Goal: Check status: Check status

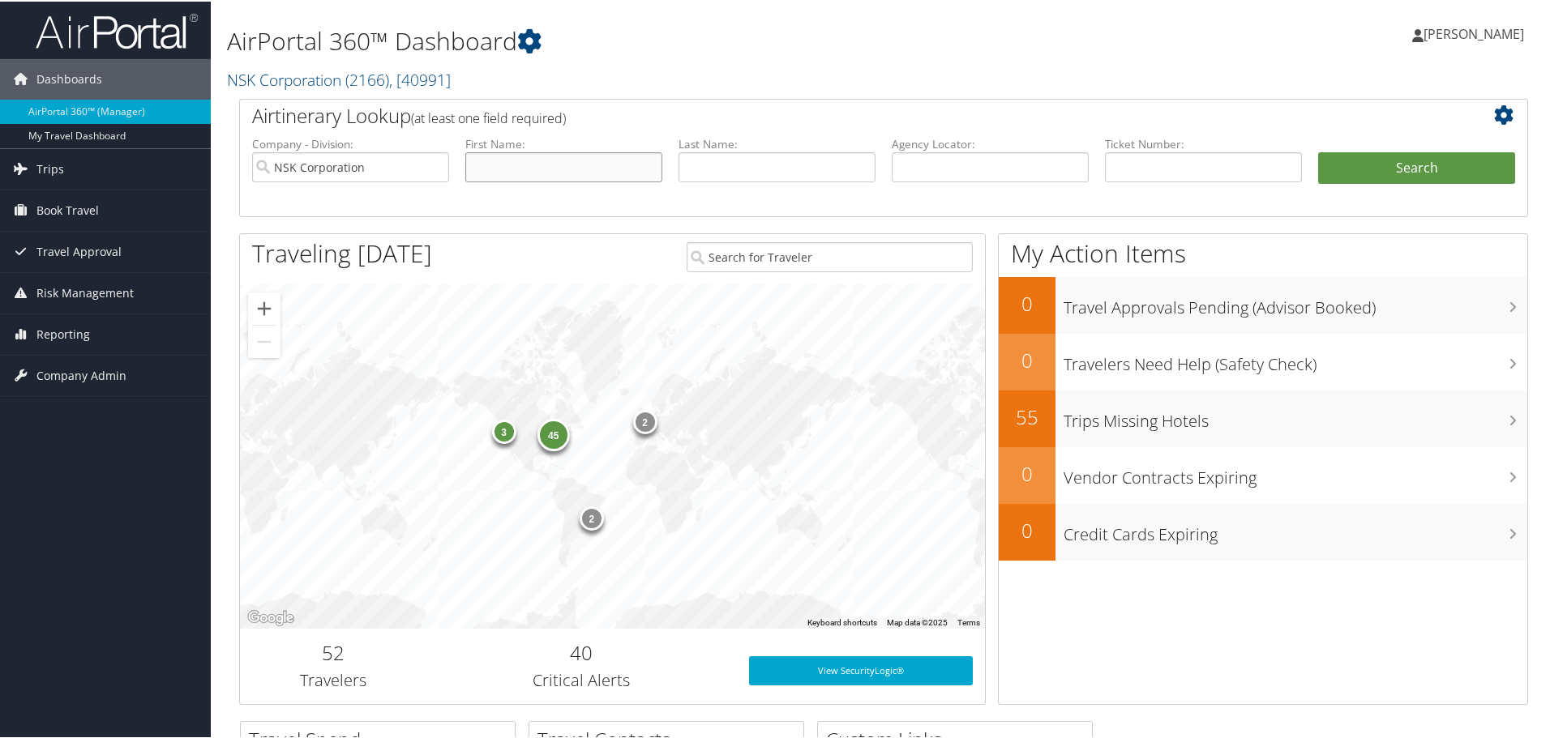
click at [552, 173] on input "text" at bounding box center [563, 166] width 197 height 30
type input "s"
type input "tsuda"
click at [1409, 165] on button "Search" at bounding box center [1416, 167] width 197 height 32
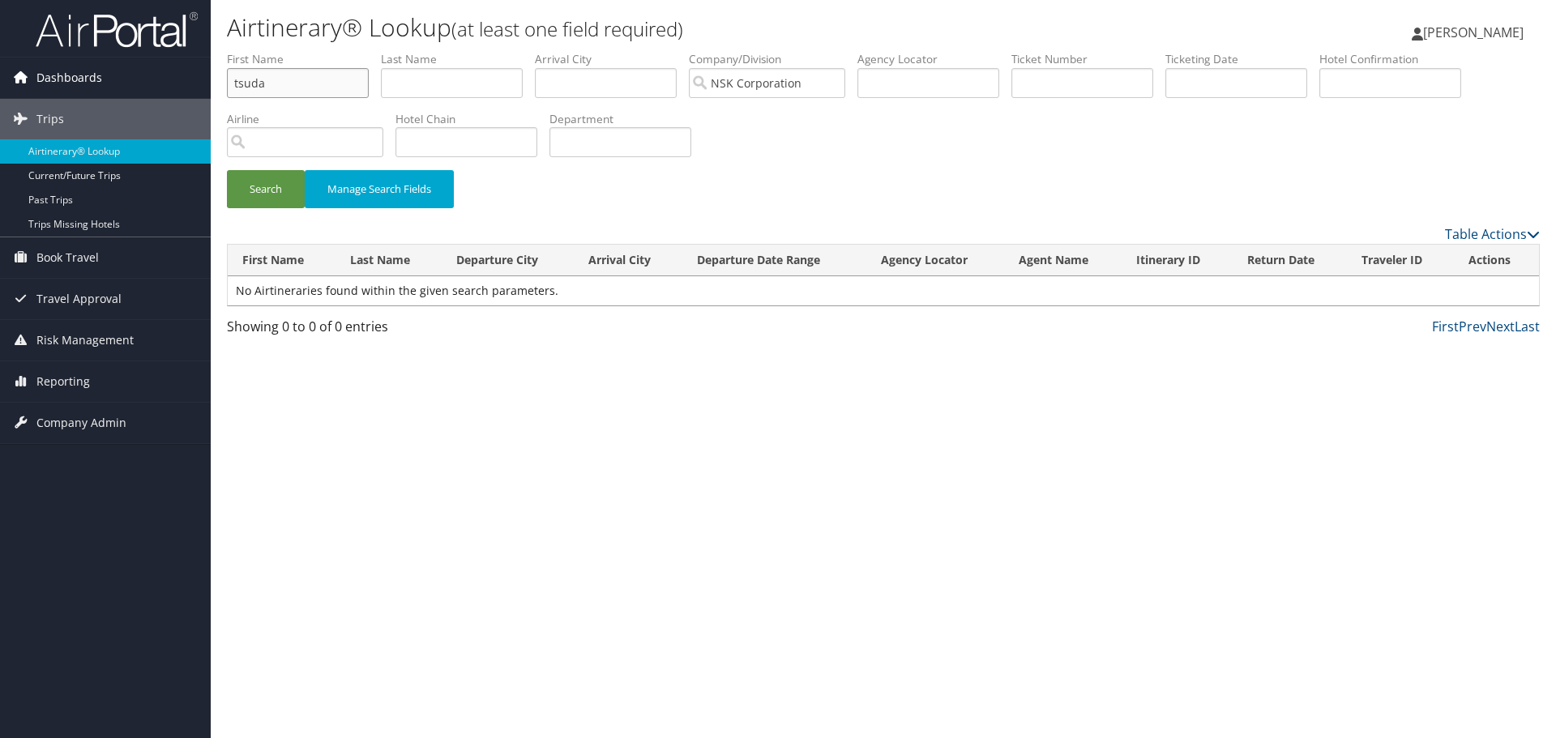
drag, startPoint x: 292, startPoint y: 82, endPoint x: 103, endPoint y: 83, distance: 188.9
click at [103, 83] on div "Dashboards AirPortal 360™ (Manager) My Travel Dashboard Trips Airtinerary® Look…" at bounding box center [778, 369] width 1556 height 738
click at [464, 80] on input "text" at bounding box center [452, 83] width 142 height 30
click at [227, 170] on button "Search" at bounding box center [266, 189] width 78 height 38
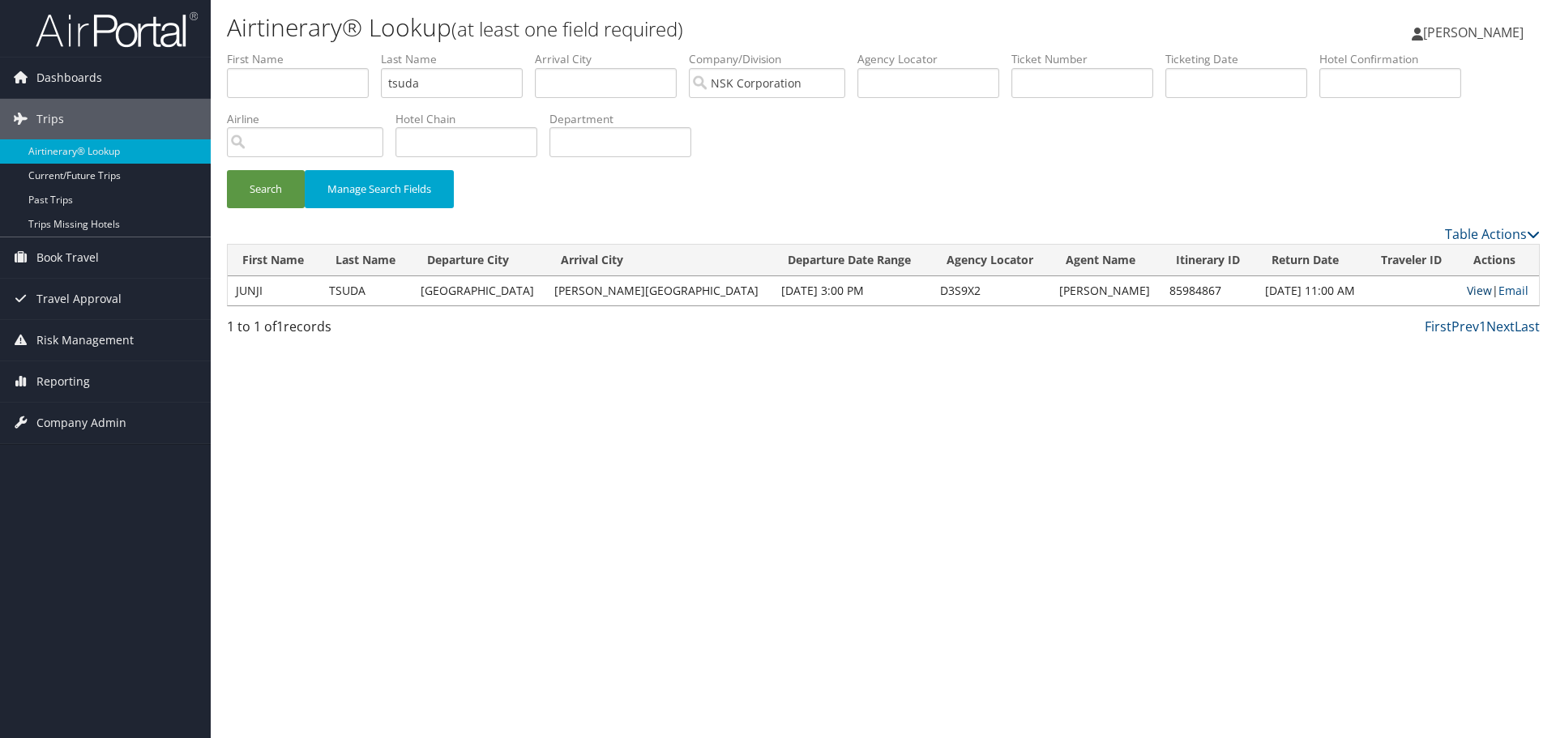
click at [1467, 289] on link "View" at bounding box center [1479, 290] width 25 height 15
drag, startPoint x: 446, startPoint y: 90, endPoint x: 377, endPoint y: 88, distance: 68.9
click at [377, 51] on ul "First Name Last Name tsuda Departure City Arrival City Company/Division NSK Cor…" at bounding box center [883, 51] width 1313 height 0
click at [278, 180] on button "Search" at bounding box center [266, 189] width 78 height 38
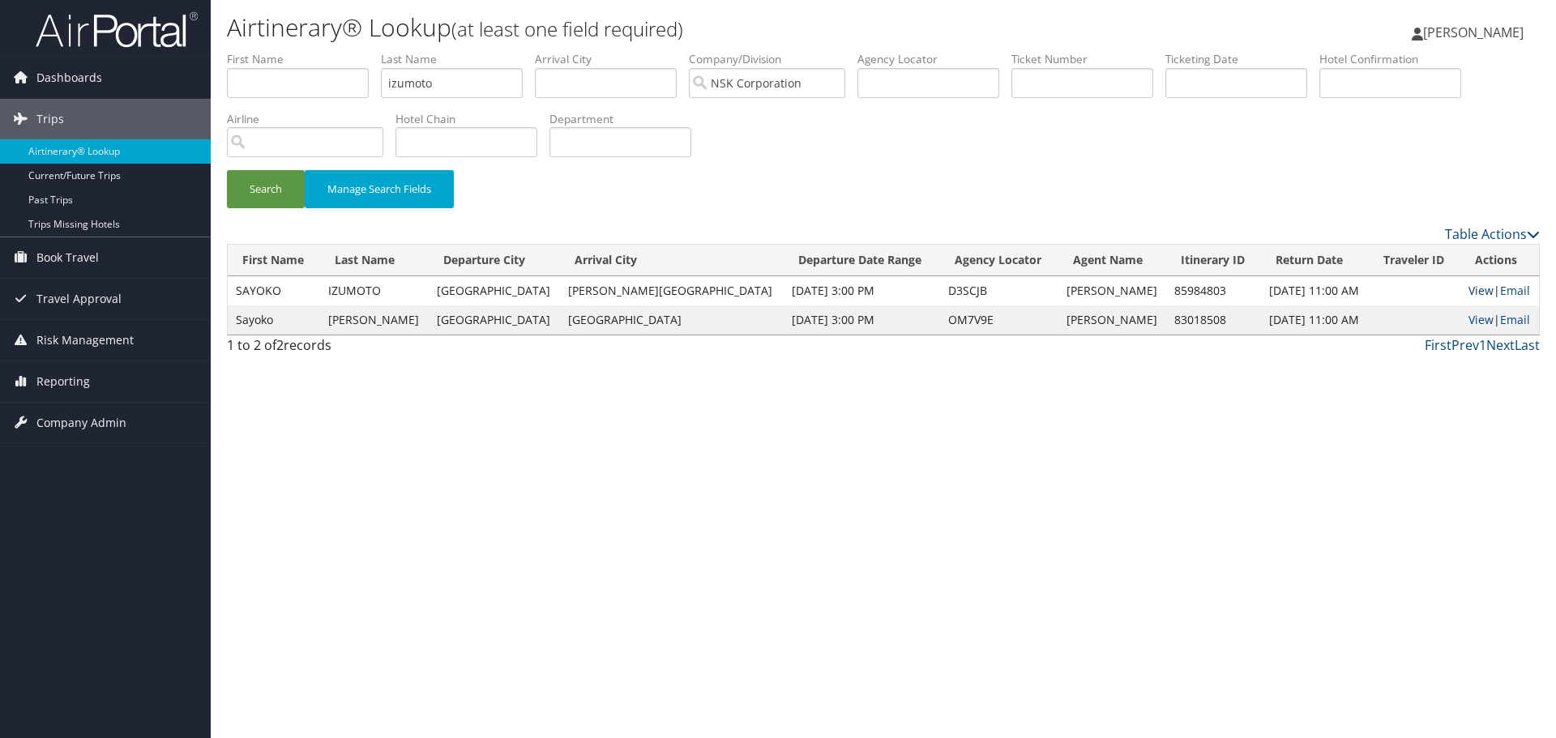
click at [1469, 288] on link "View" at bounding box center [1481, 290] width 25 height 15
click at [409, 86] on input "izumoto" at bounding box center [452, 83] width 142 height 30
click at [265, 190] on button "Search" at bounding box center [266, 189] width 78 height 38
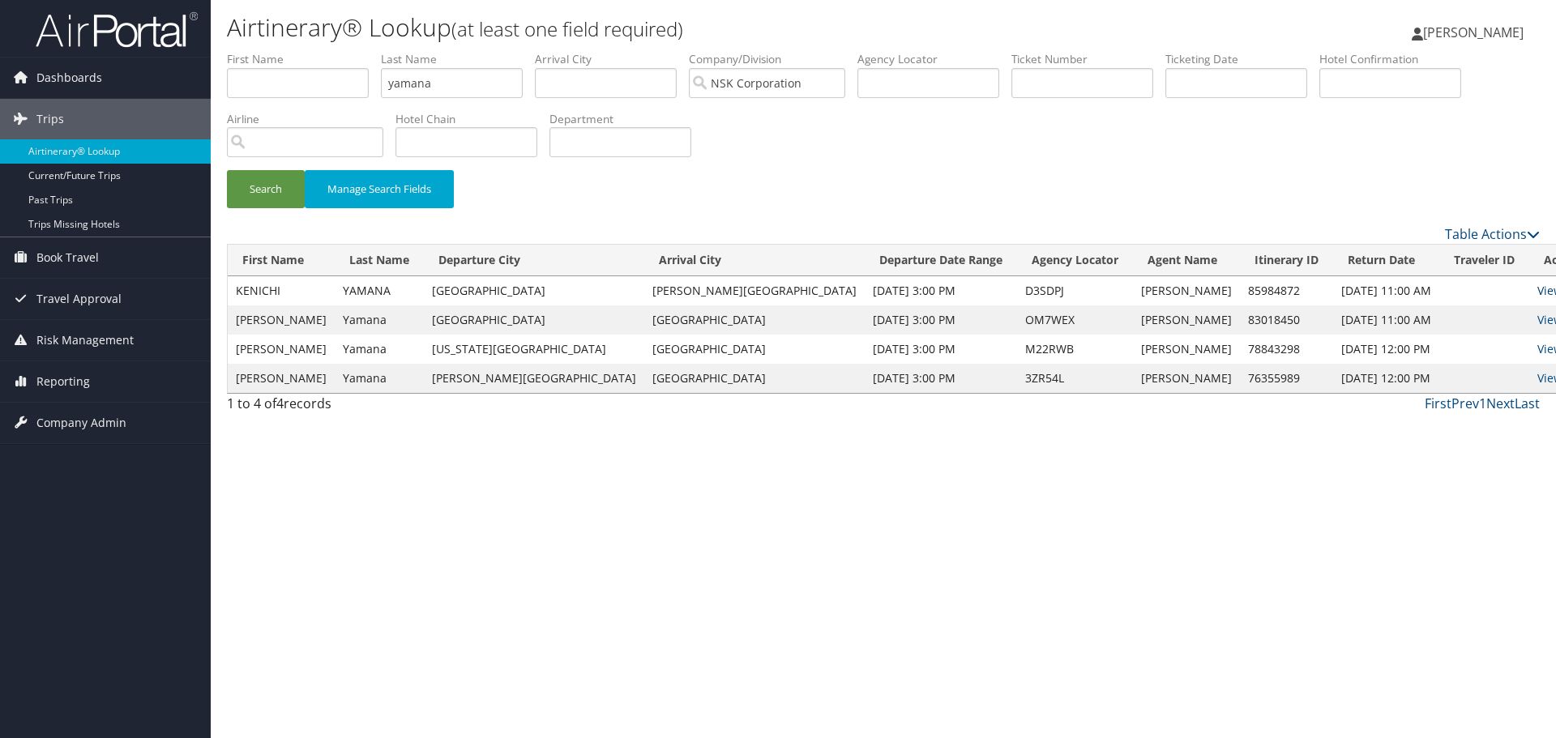
click at [1538, 290] on link "View" at bounding box center [1550, 290] width 25 height 15
drag, startPoint x: 450, startPoint y: 85, endPoint x: 319, endPoint y: 104, distance: 131.8
click at [322, 51] on ul "First Name Last Name yamana Departure City Arrival City Company/Division NSK Co…" at bounding box center [883, 51] width 1313 height 0
type input "a"
click at [269, 185] on button "Search" at bounding box center [266, 189] width 78 height 38
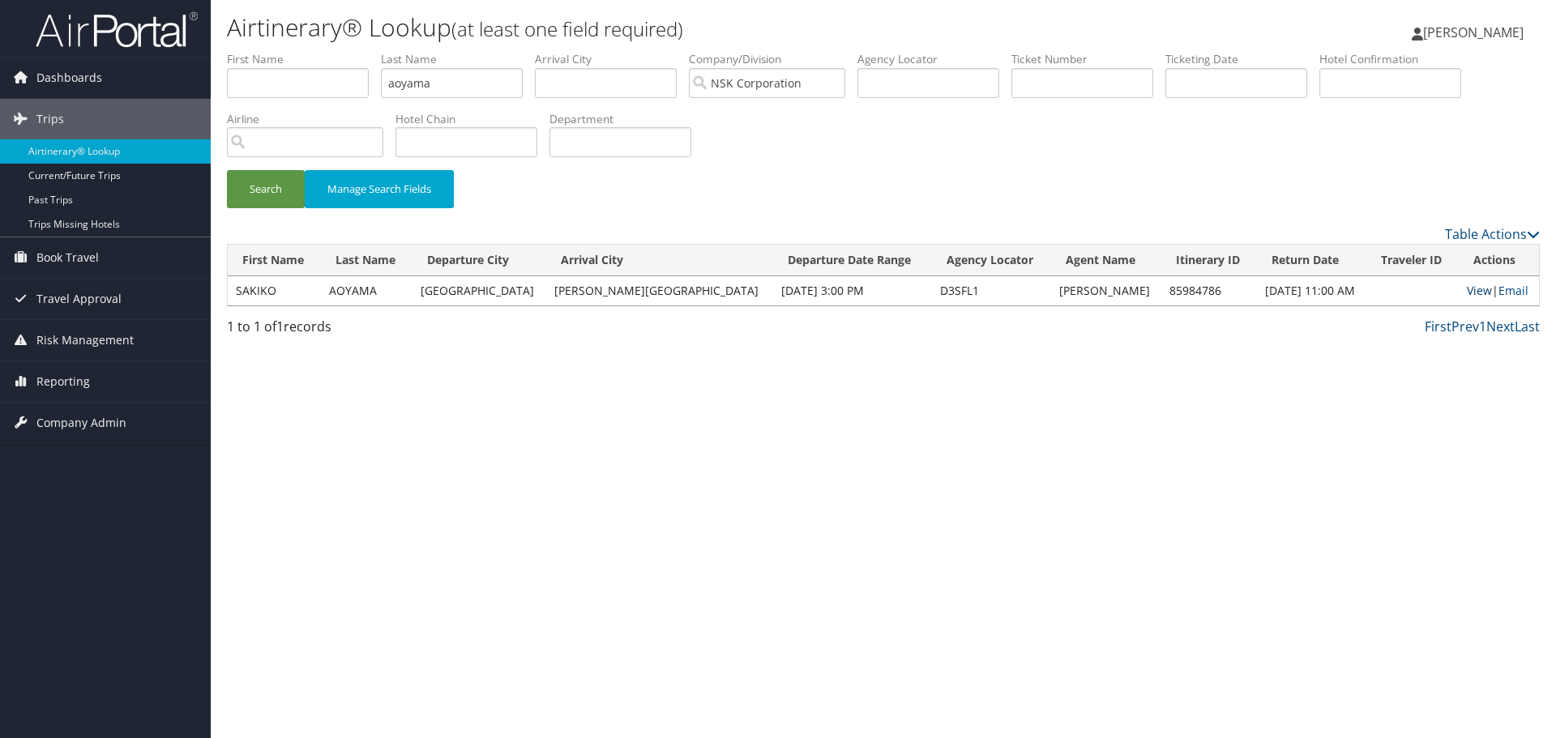
click at [1467, 290] on link "View" at bounding box center [1479, 290] width 25 height 15
drag, startPoint x: 453, startPoint y: 79, endPoint x: 272, endPoint y: 96, distance: 181.5
click at [272, 51] on ul "First Name Last Name aoyama Departure City Arrival City Company/Division NSK Co…" at bounding box center [883, 51] width 1313 height 0
type input "suzuki"
click at [256, 200] on button "Search" at bounding box center [266, 189] width 78 height 38
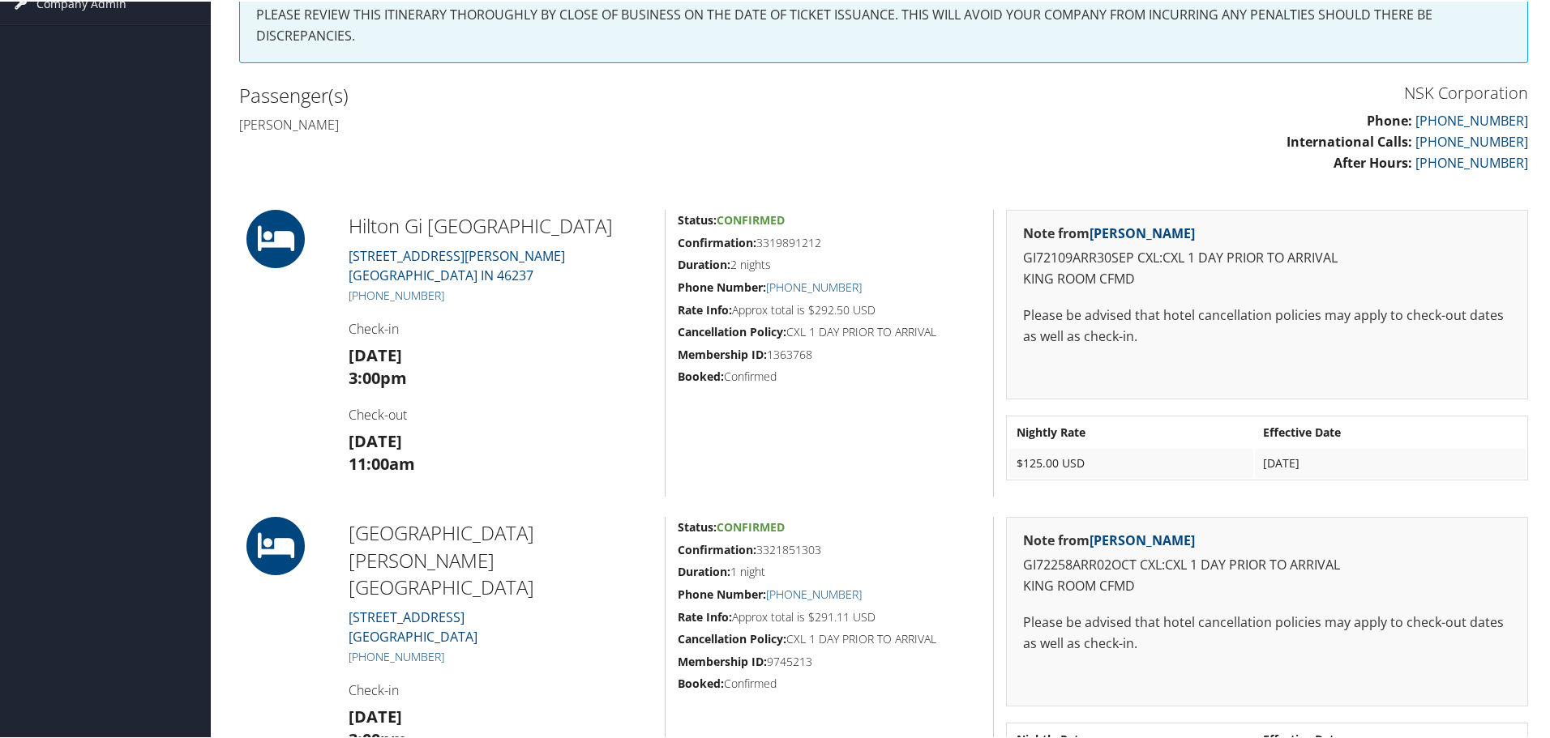
scroll to position [324, 0]
drag, startPoint x: 831, startPoint y: 243, endPoint x: 759, endPoint y: 243, distance: 72.1
click at [759, 243] on h5 "Confirmation: 3319891212" at bounding box center [829, 241] width 303 height 16
copy h5 "3319891212"
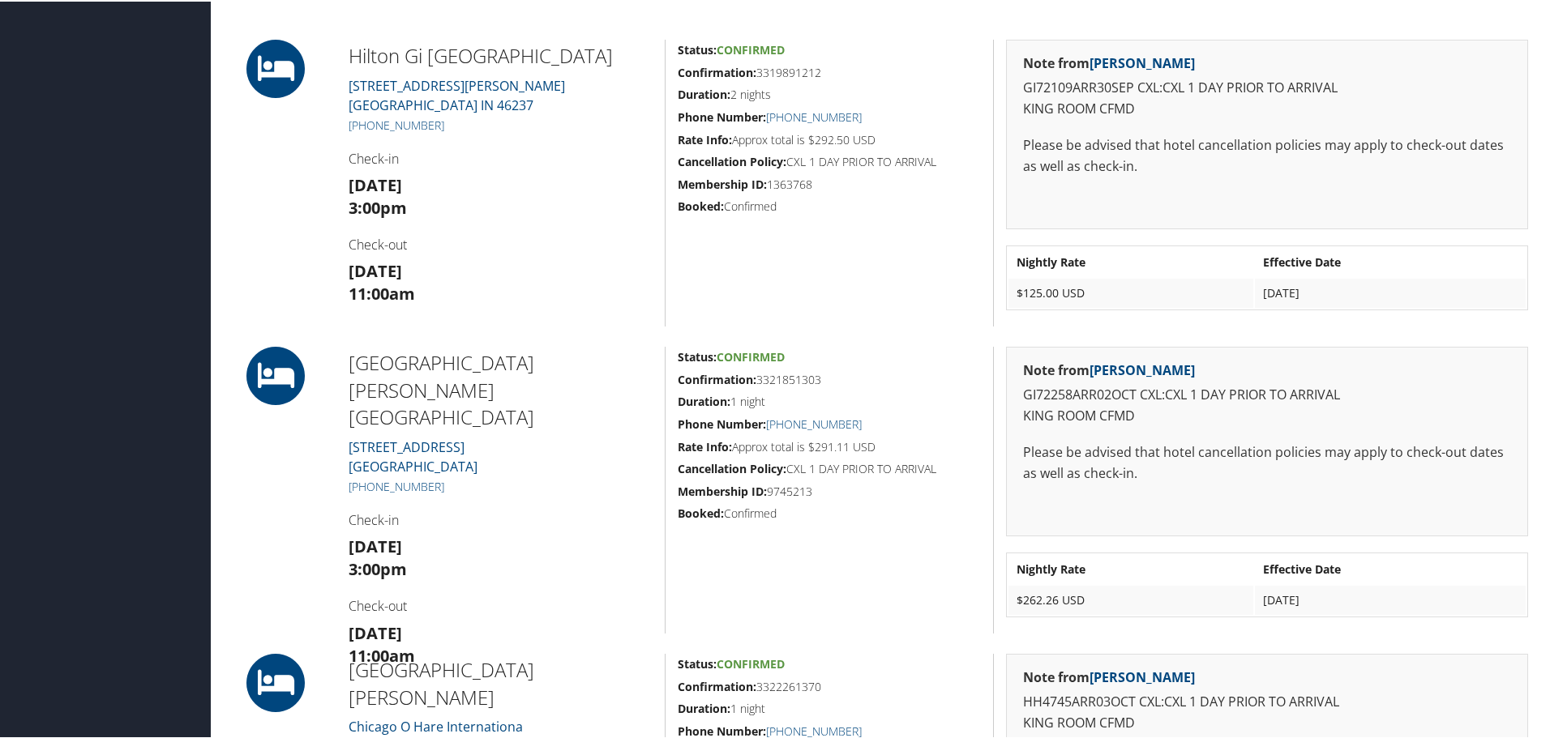
scroll to position [567, 0]
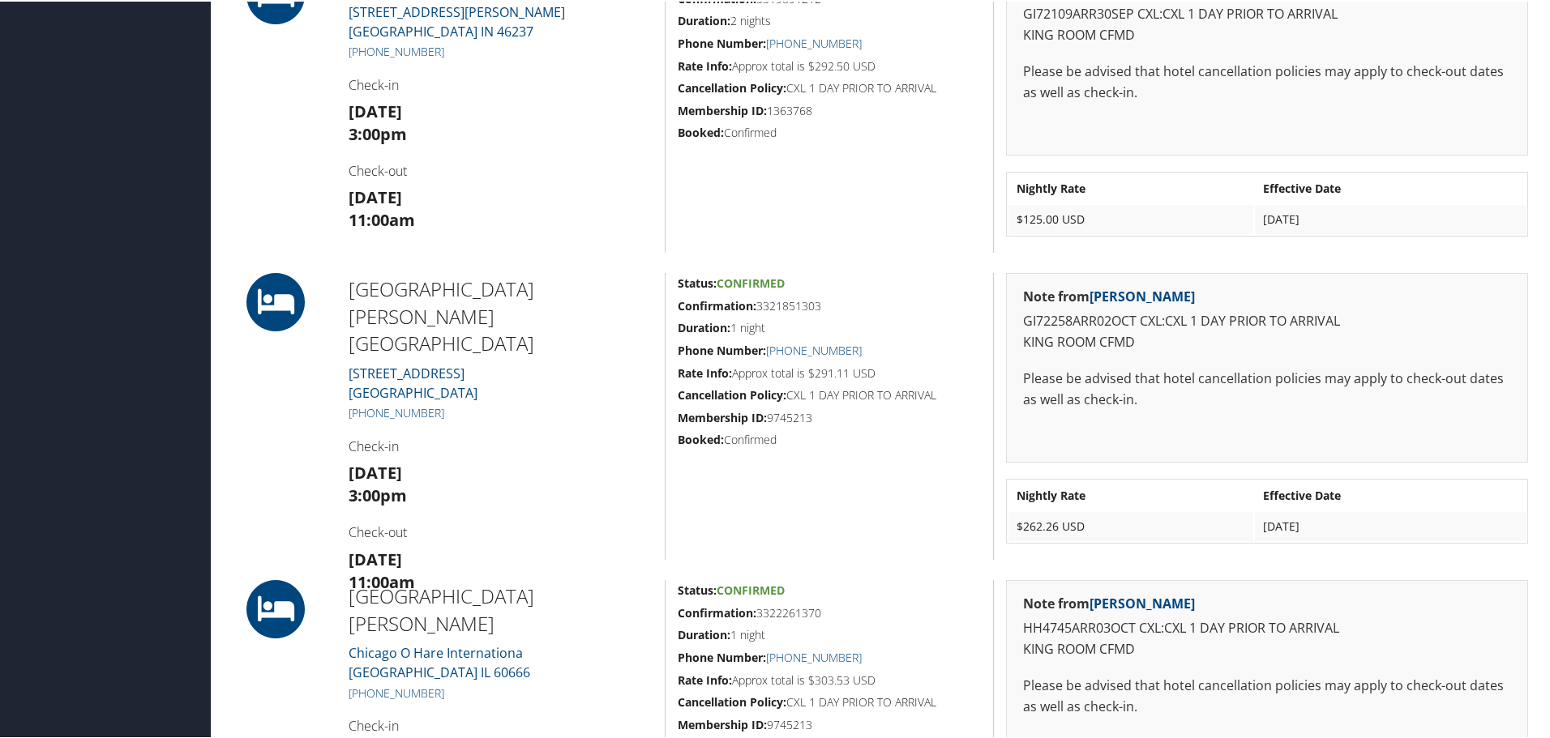
click at [757, 307] on h5 "Confirmation: 3321851303" at bounding box center [829, 305] width 303 height 16
click at [759, 304] on h5 "Confirmation: 3321851303" at bounding box center [829, 305] width 303 height 16
click at [761, 305] on h5 "Confirmation: 3321851303" at bounding box center [829, 305] width 303 height 16
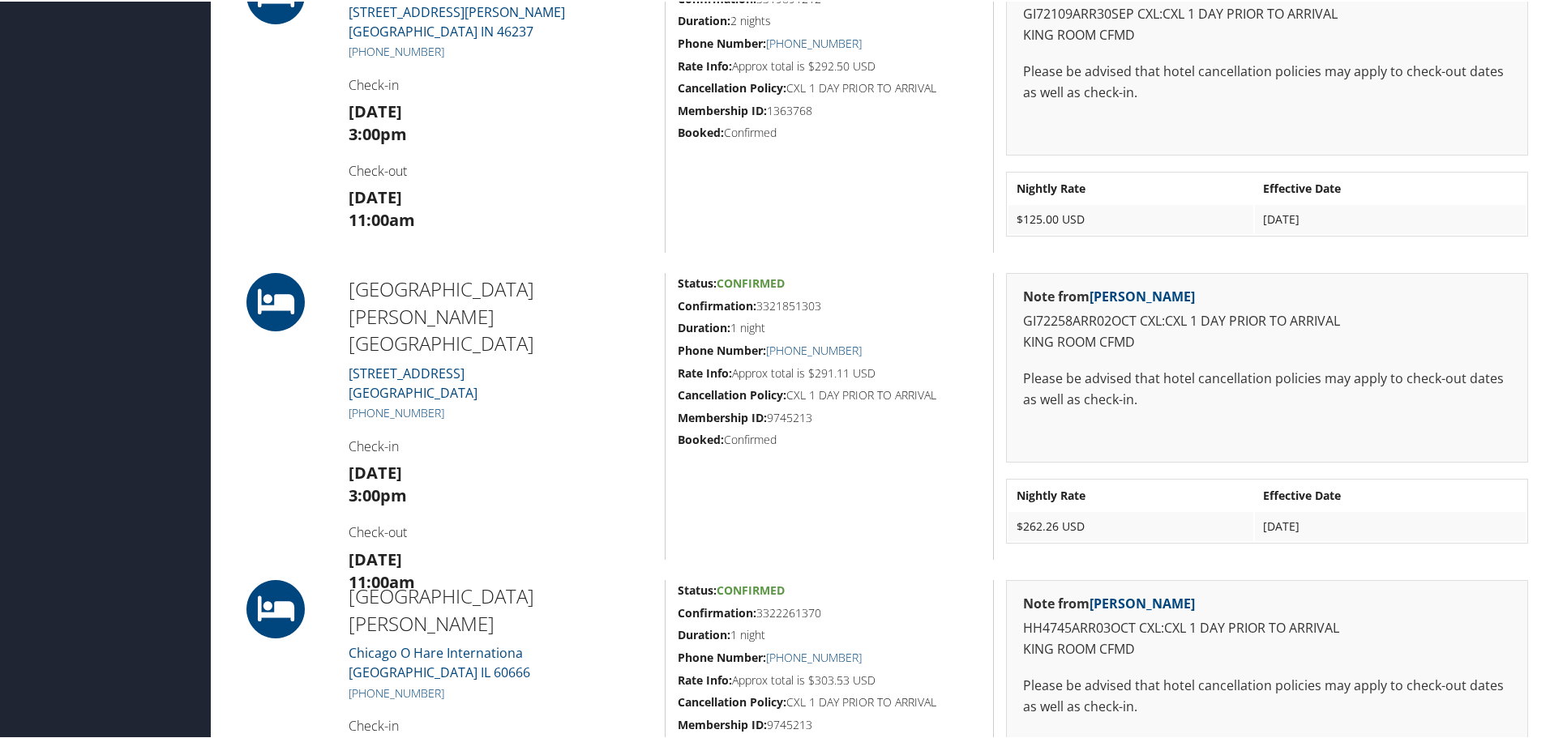
copy h5 "3321851303"
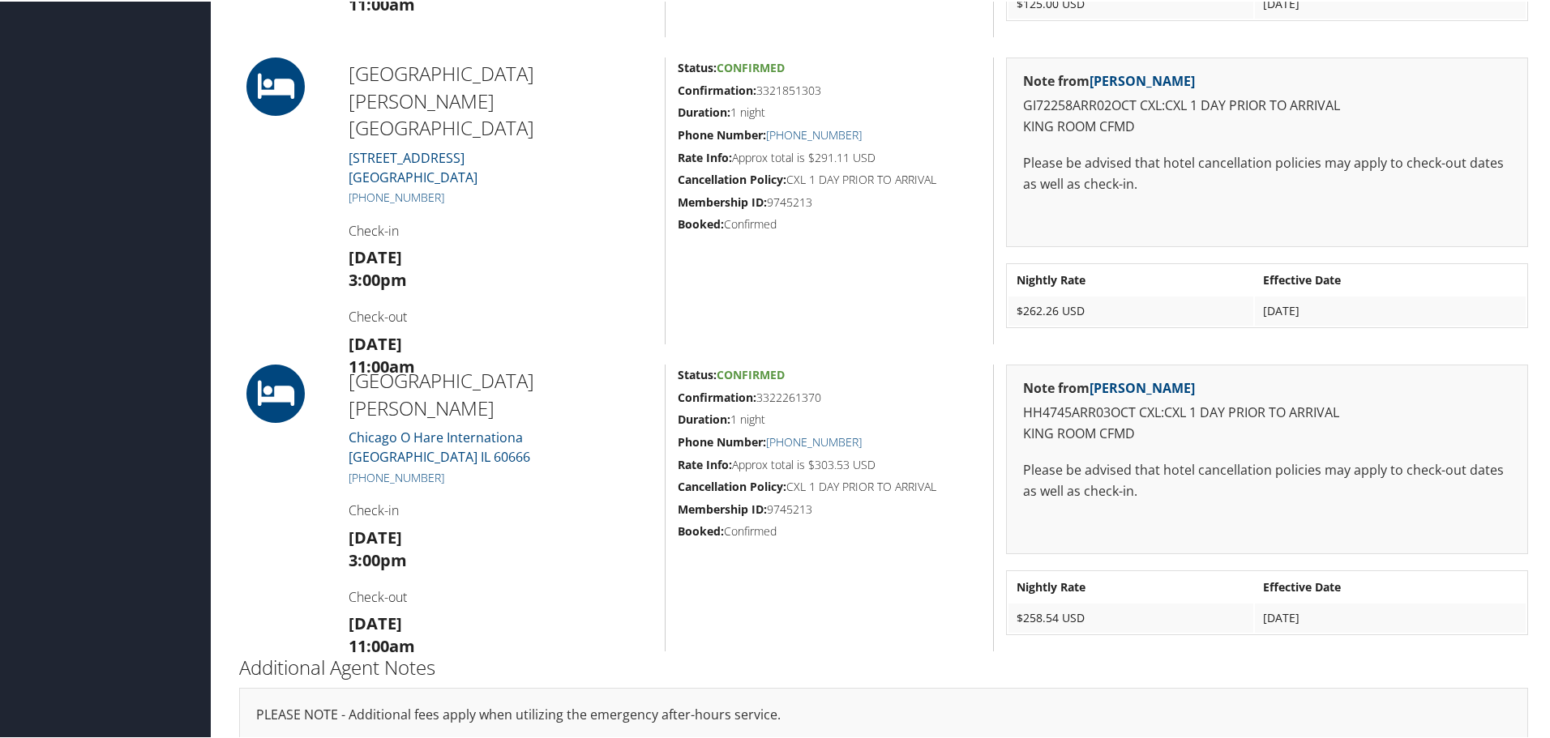
scroll to position [811, 0]
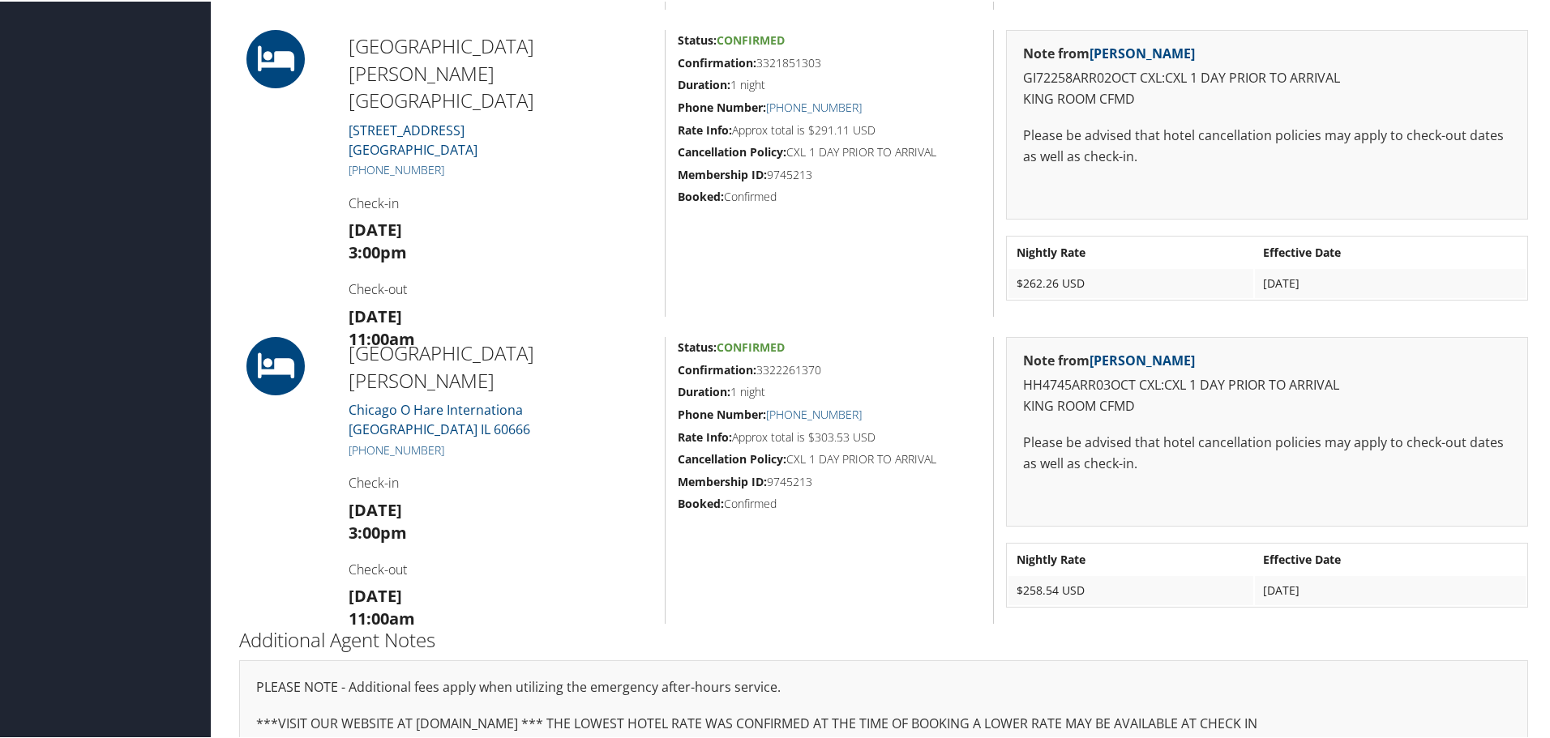
click at [765, 371] on h5 "Confirmation: 3322261370" at bounding box center [829, 369] width 303 height 16
copy h5 "3322261370"
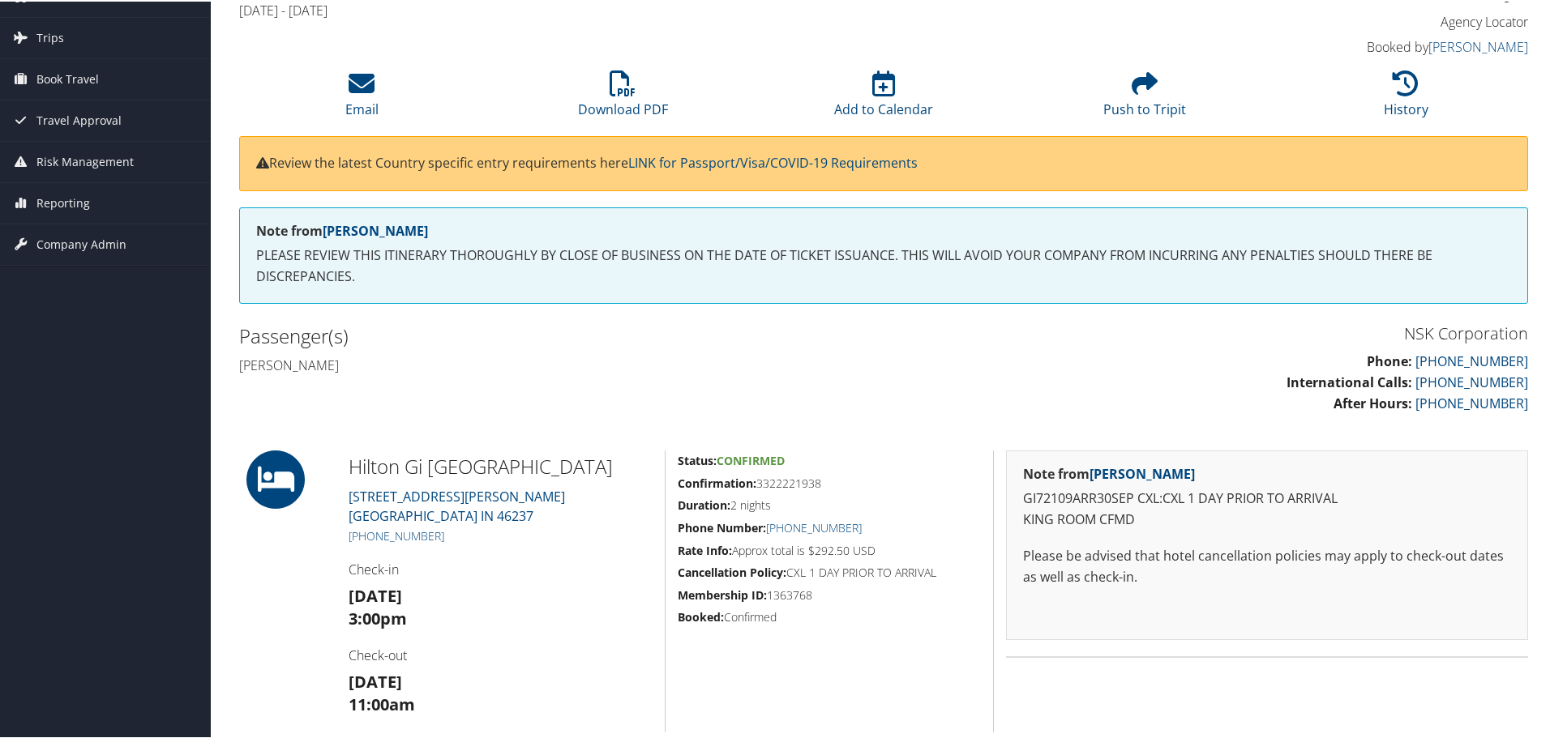
scroll to position [324, 0]
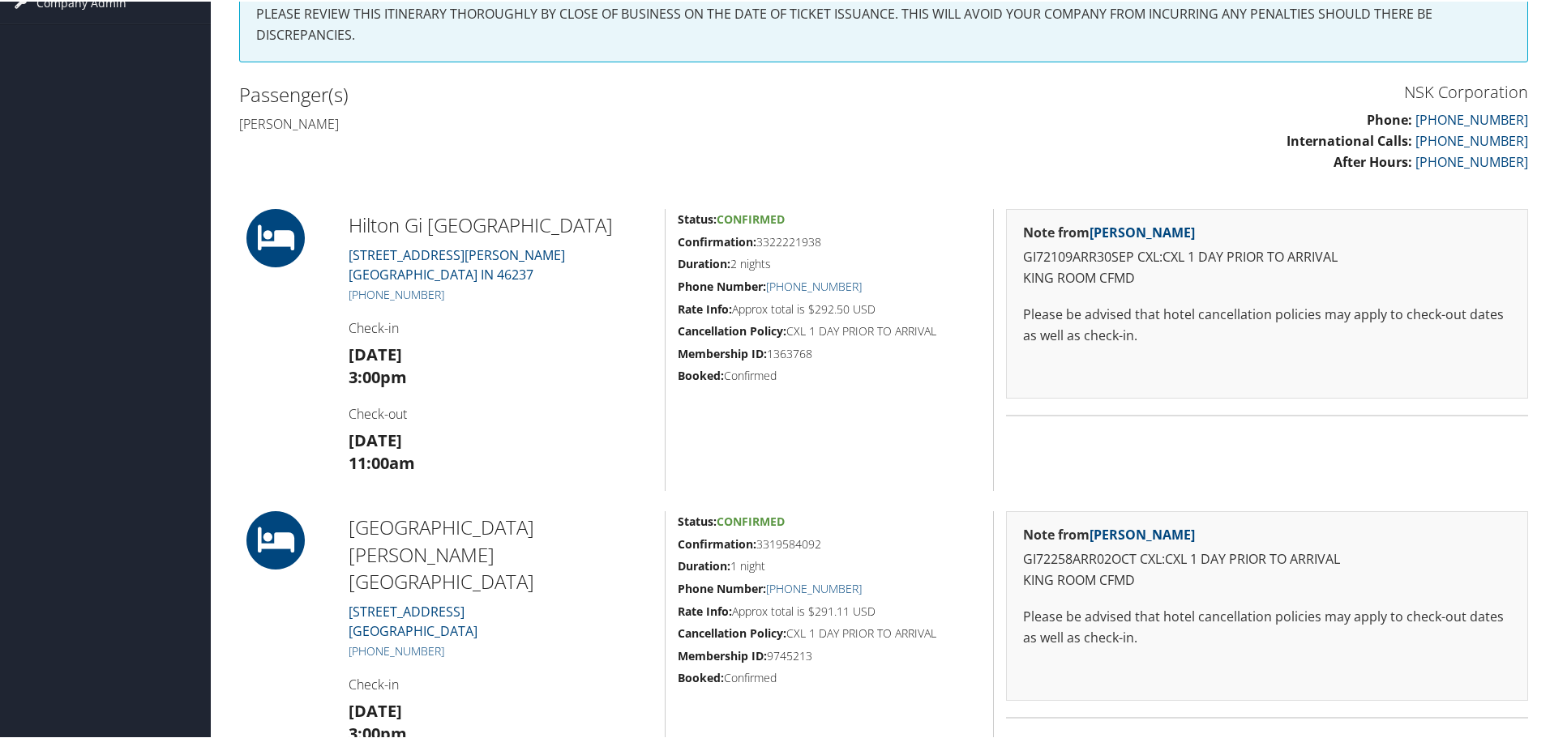
click at [781, 236] on h5 "Confirmation: 3322221938" at bounding box center [829, 241] width 303 height 16
copy h5 "3322221938"
click at [768, 545] on h5 "Confirmation: 3319584092" at bounding box center [829, 543] width 303 height 16
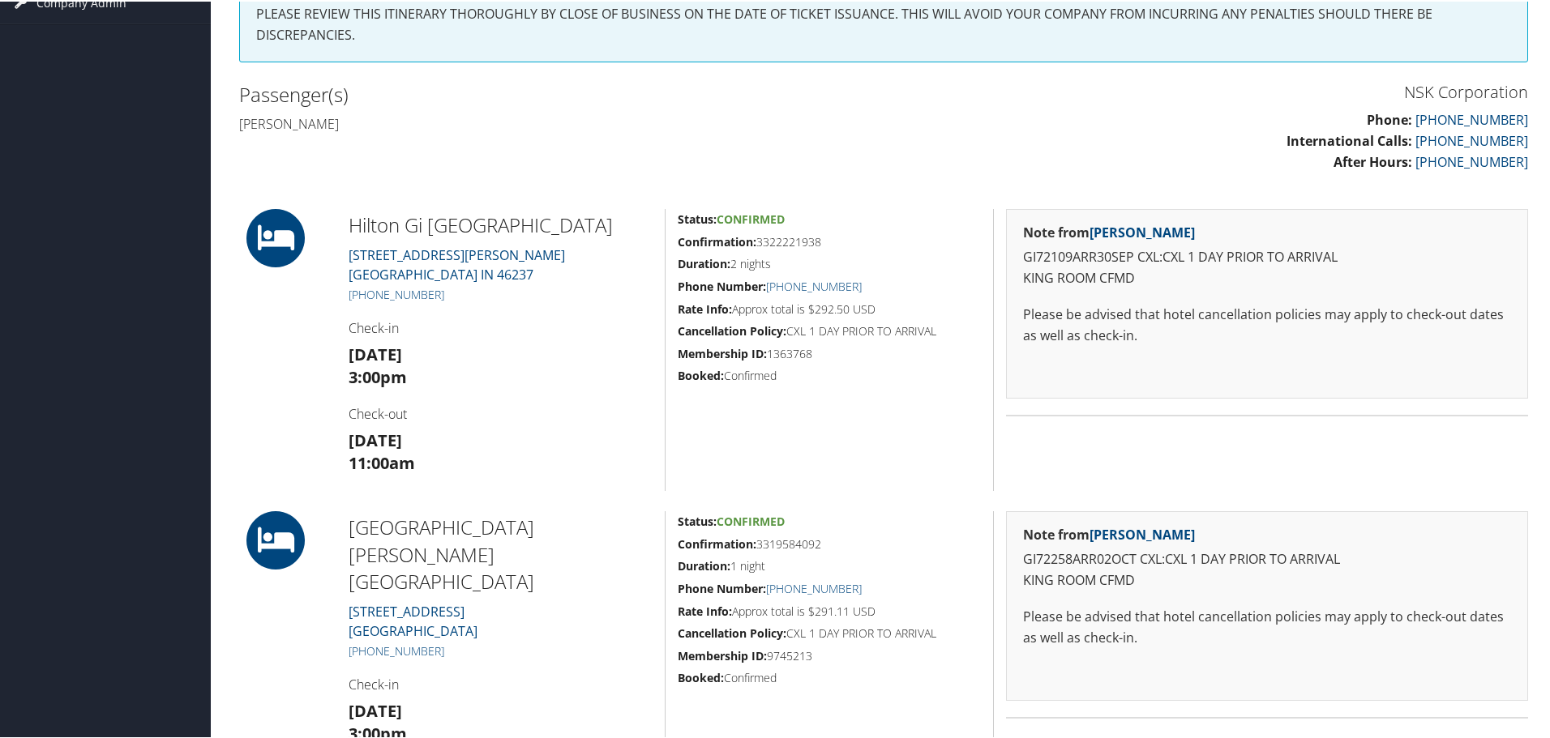
copy h5 "3319584092"
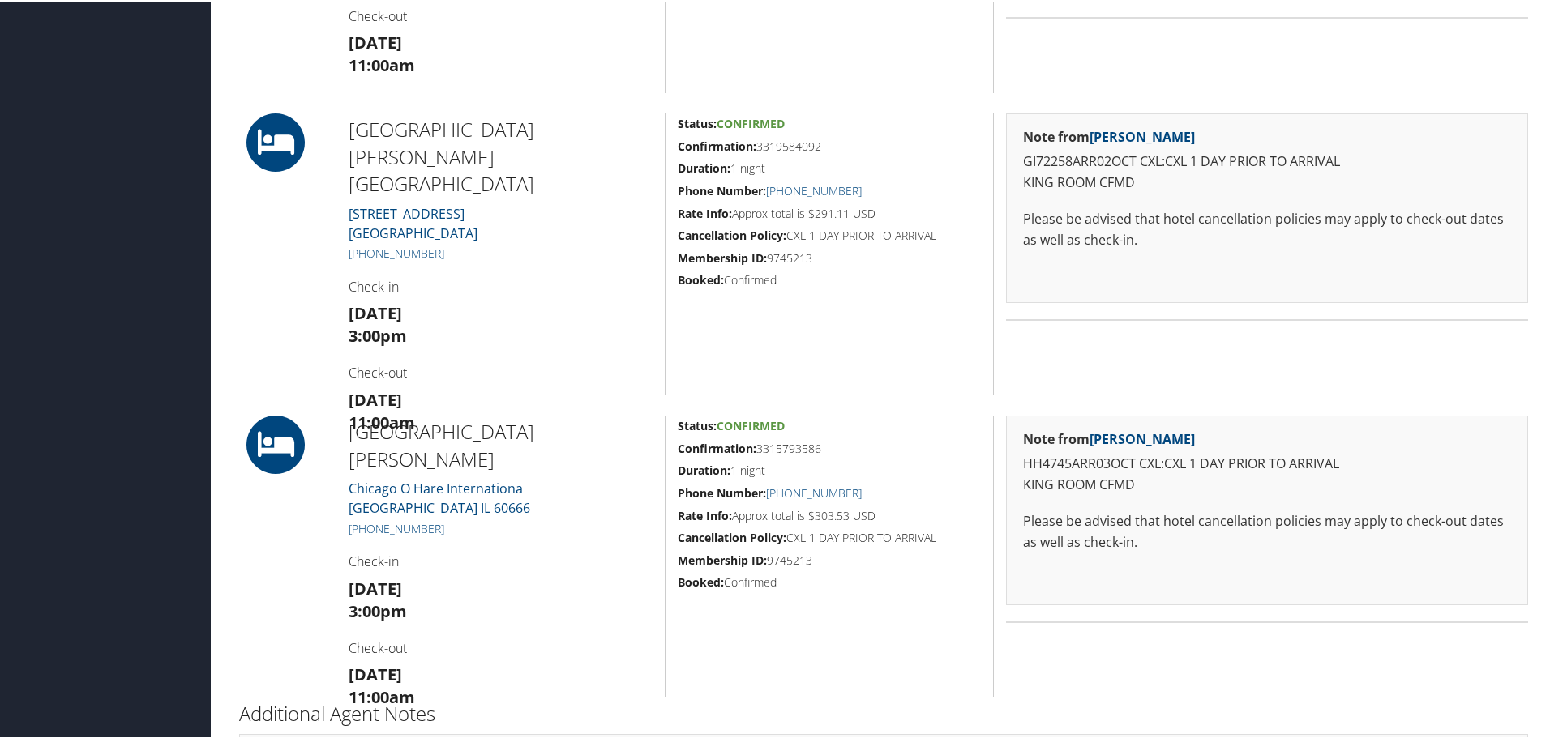
scroll to position [729, 0]
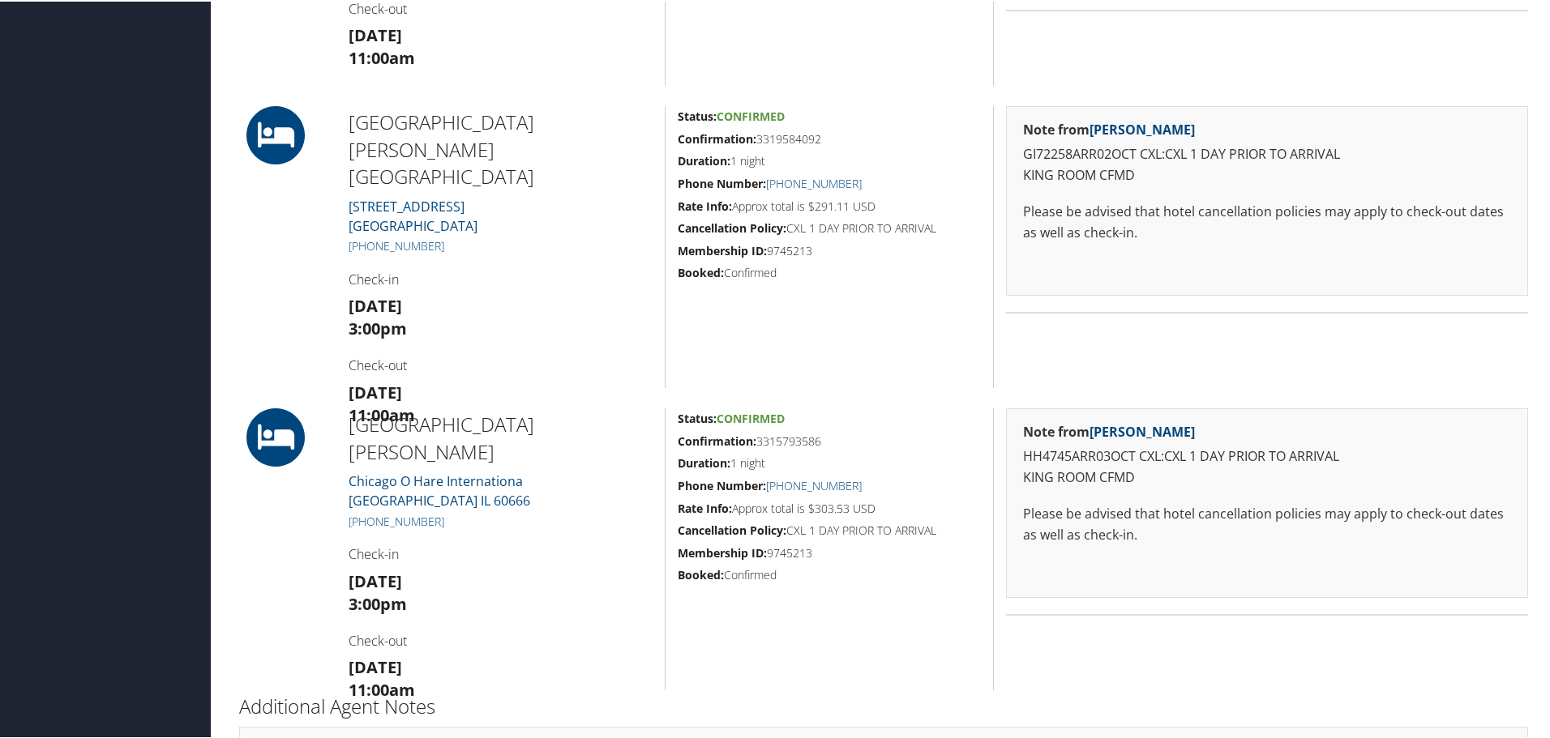
click at [785, 443] on h5 "Confirmation: 3315793586" at bounding box center [829, 440] width 303 height 16
copy h5 "3315793586"
click at [580, 293] on h3 "Thu 02 Oct 3:00pm" at bounding box center [501, 315] width 304 height 45
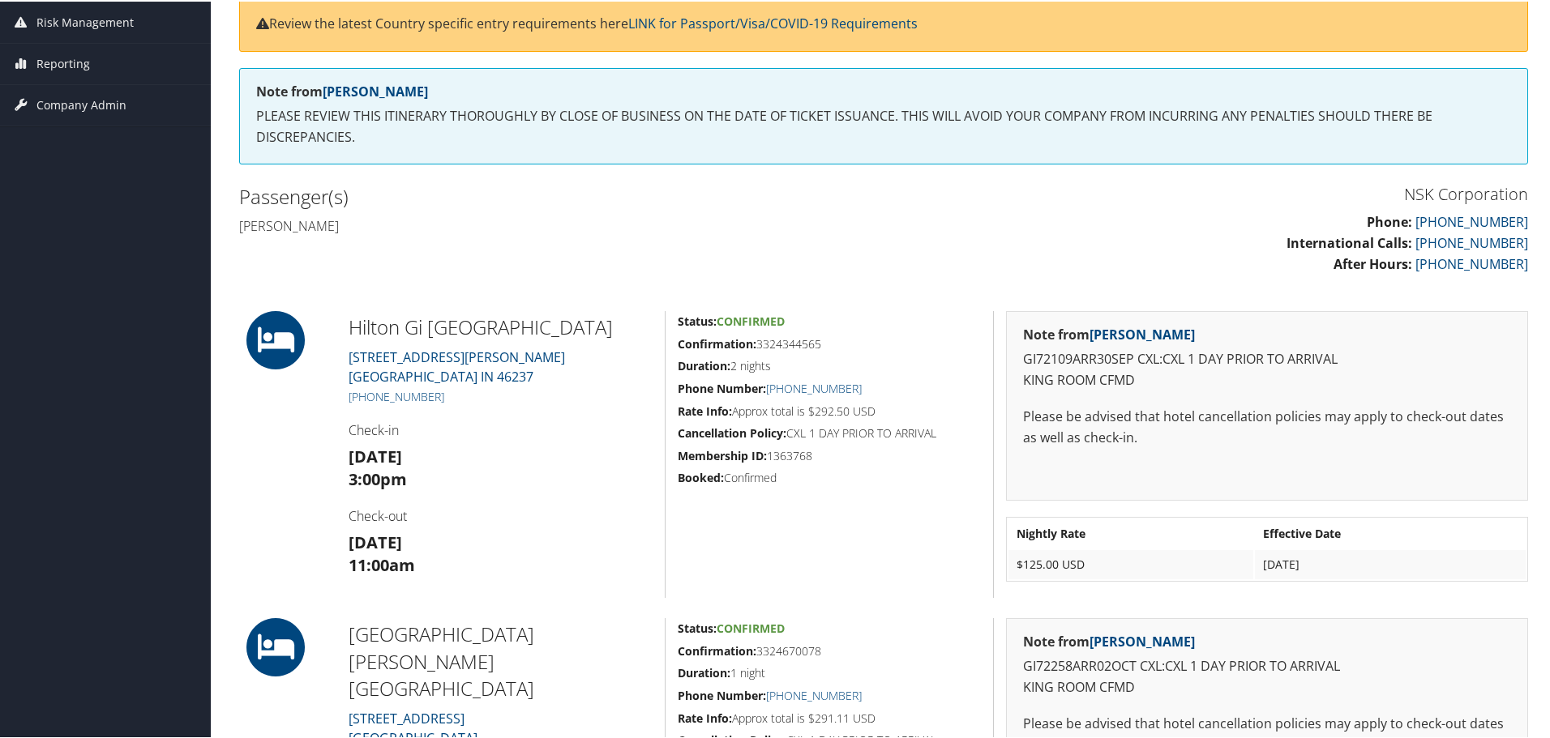
scroll to position [243, 0]
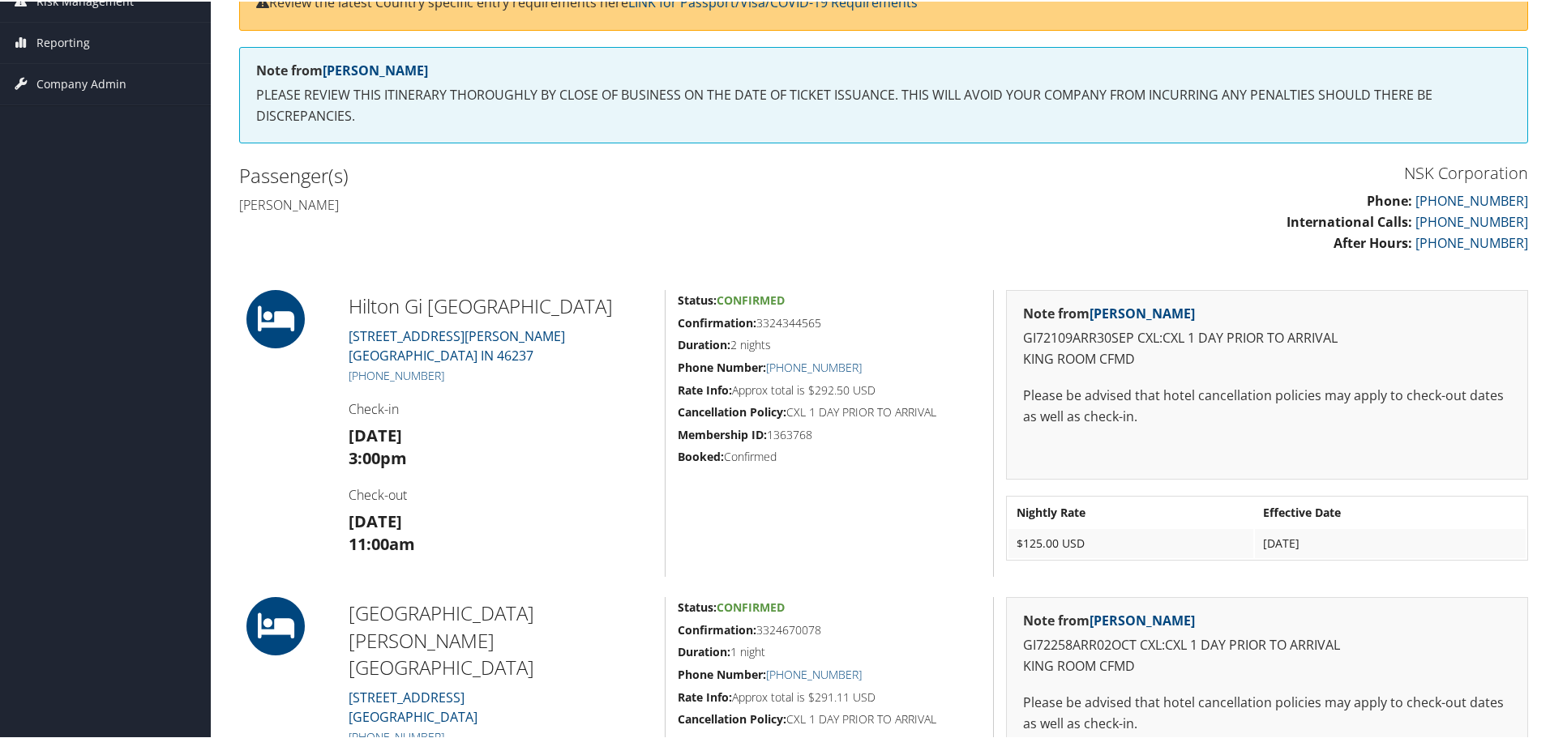
click at [778, 322] on h5 "Confirmation: 3324344565" at bounding box center [829, 322] width 303 height 16
copy h5 "3324344565"
click at [791, 627] on h5 "Confirmation: 3324670078" at bounding box center [829, 629] width 303 height 16
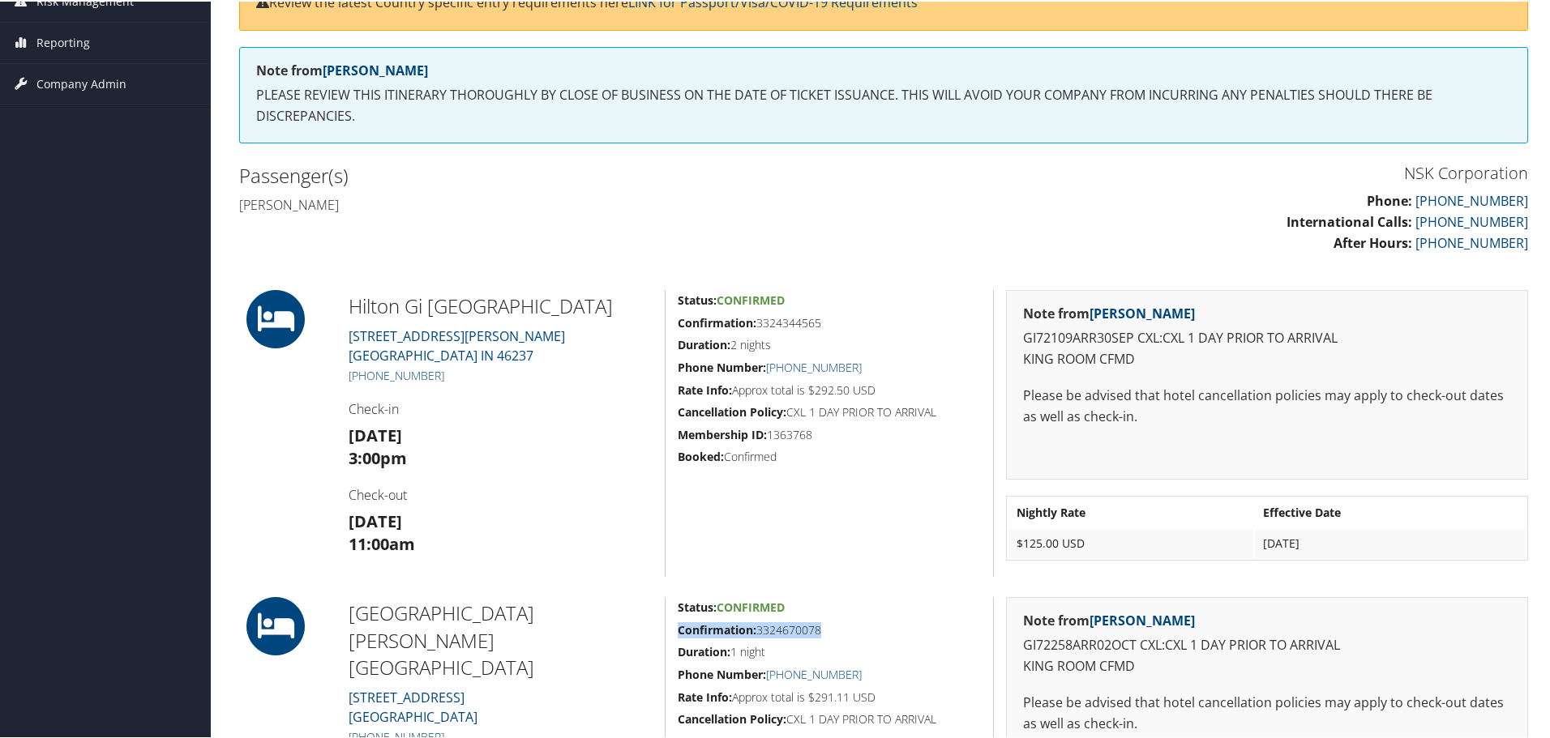
click at [791, 627] on h5 "Confirmation: 3324670078" at bounding box center [829, 629] width 303 height 16
click at [790, 627] on h5 "Confirmation: 3324670078" at bounding box center [829, 629] width 303 height 16
click at [851, 617] on div "Status: Confirmed Confirmation: 3324670078 Duration: 1 night Phone Number: +1 (…" at bounding box center [829, 739] width 328 height 287
click at [815, 625] on h5 "Confirmation: 3324670078" at bounding box center [829, 629] width 303 height 16
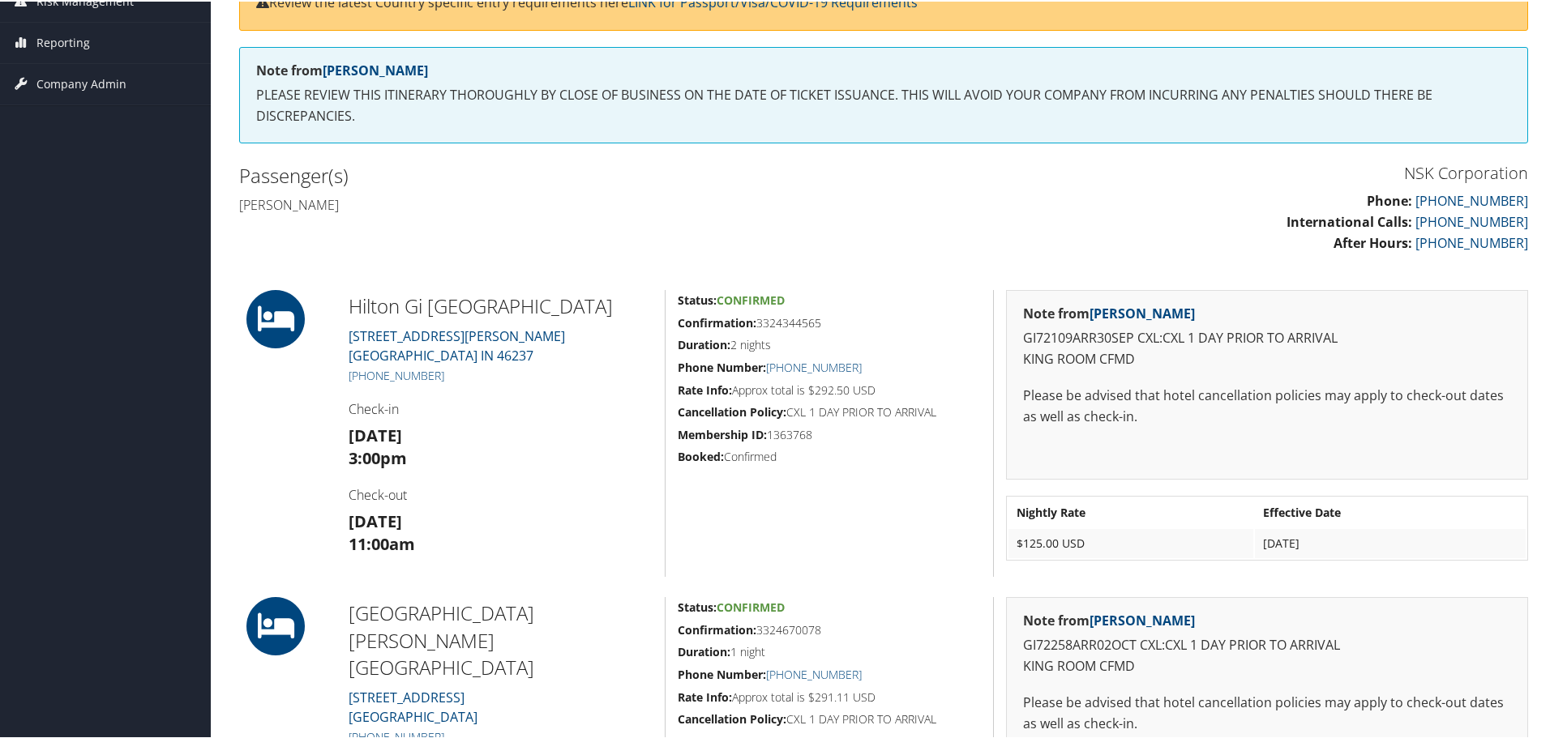
click at [815, 625] on h5 "Confirmation: 3324670078" at bounding box center [829, 629] width 303 height 16
copy h5 "3324670078"
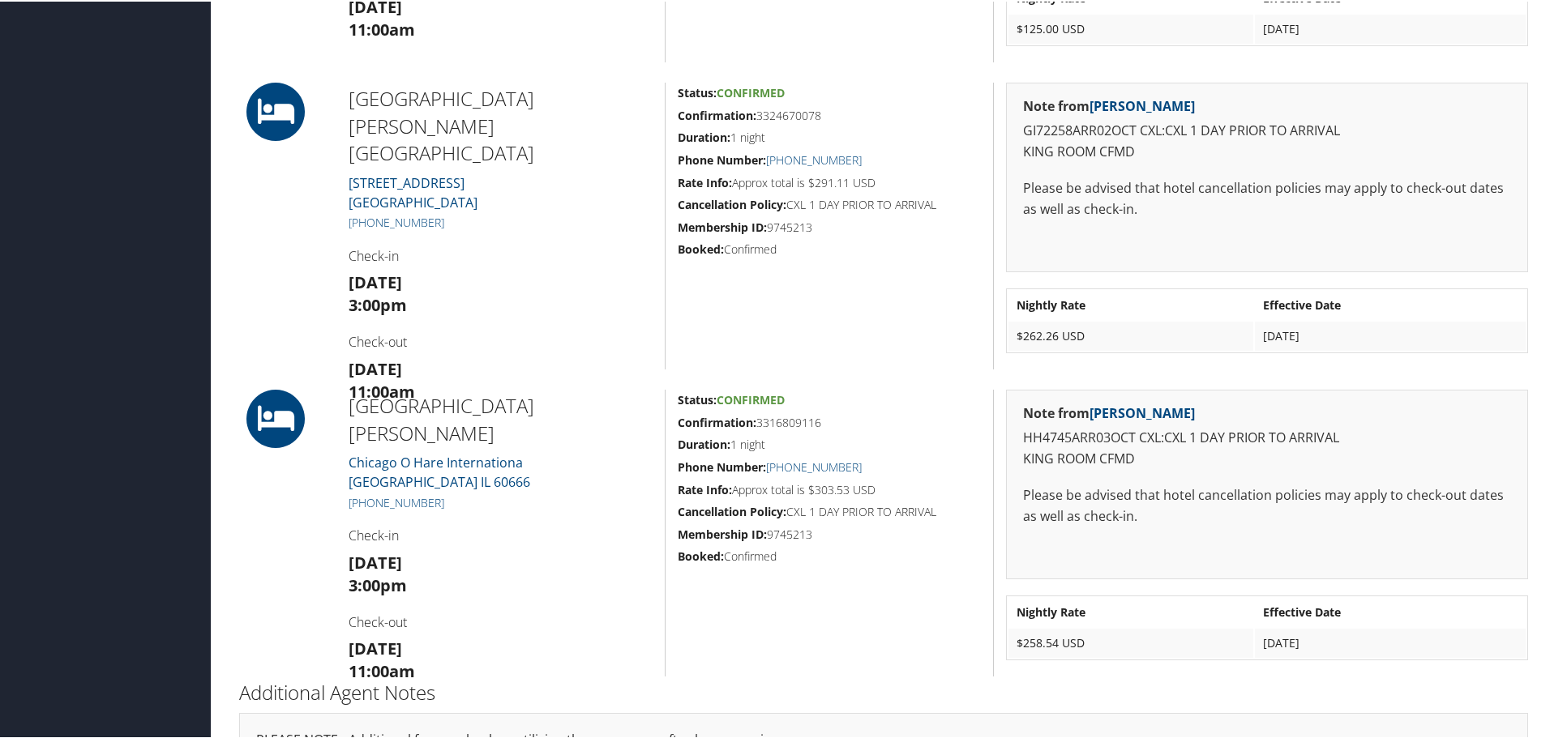
scroll to position [811, 0]
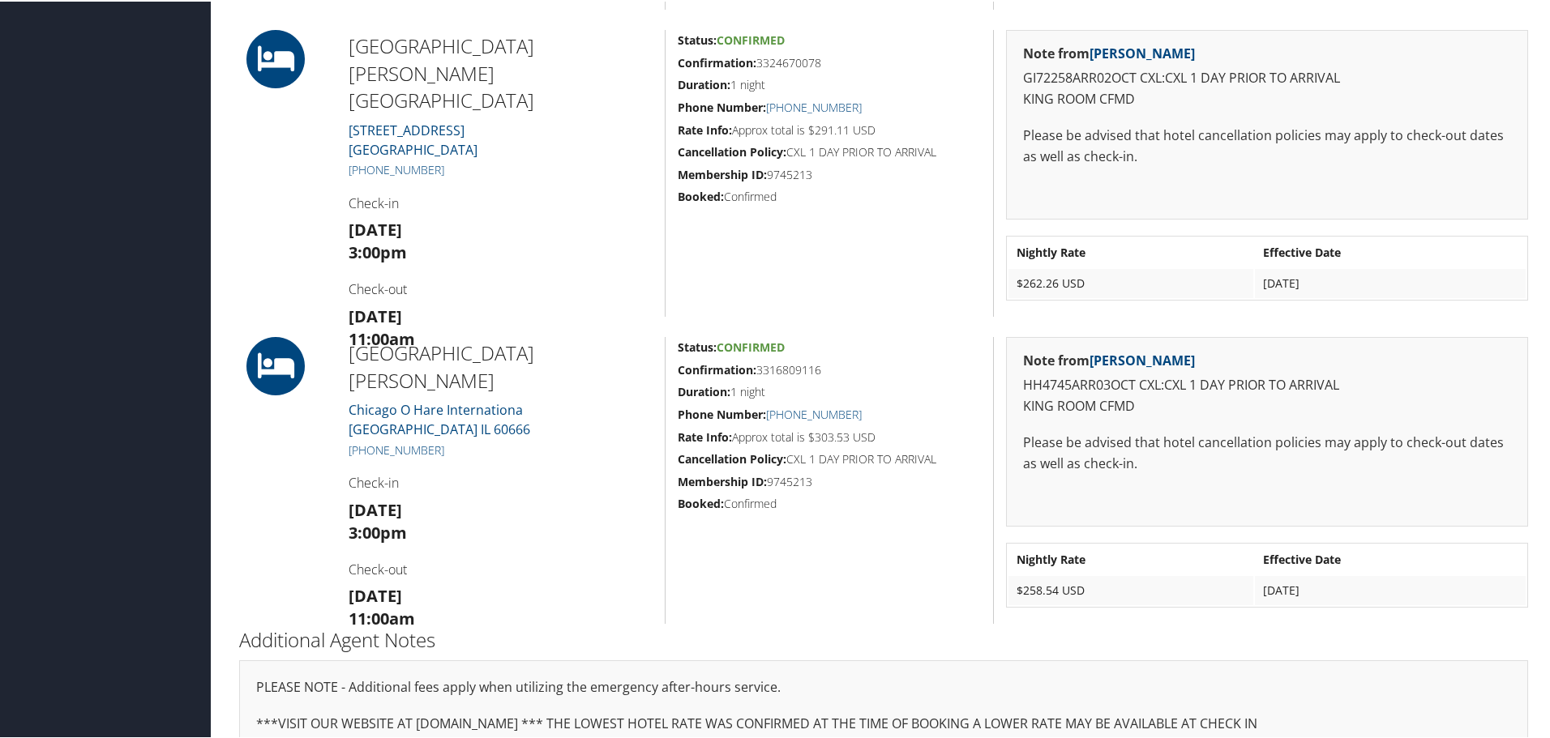
click at [781, 365] on h5 "Confirmation: 3316809116" at bounding box center [829, 369] width 303 height 16
copy h5 "3316809116"
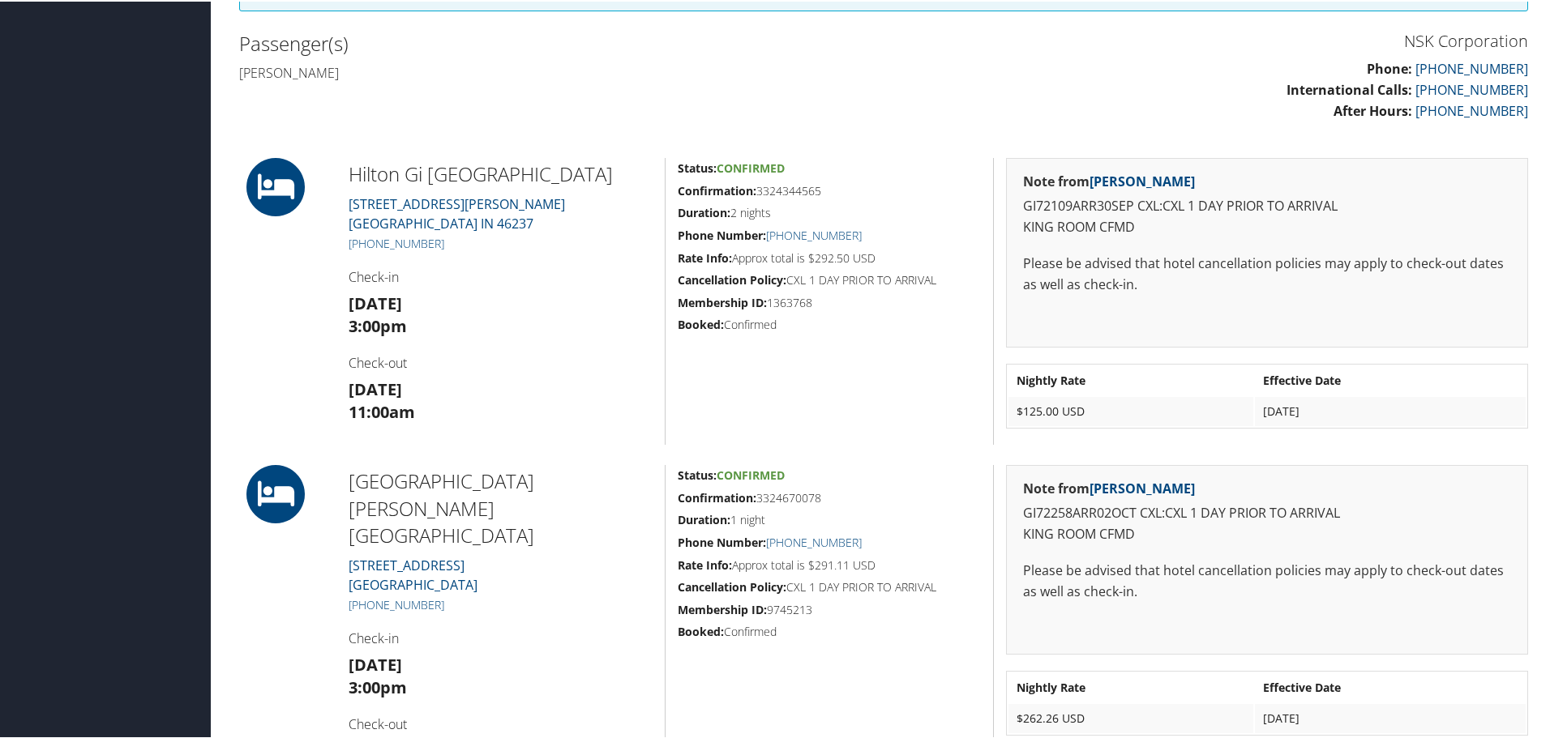
scroll to position [81, 0]
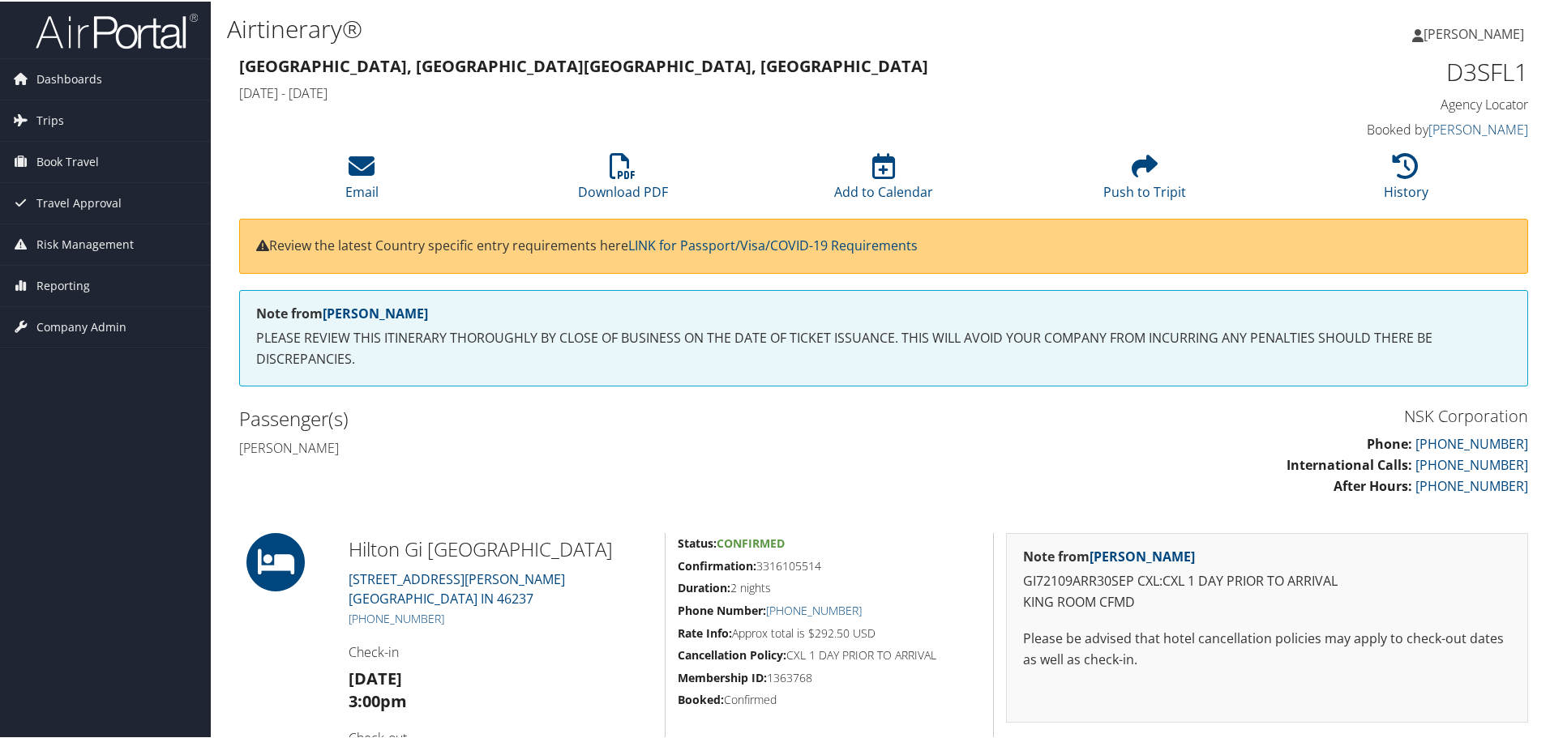
click at [806, 563] on h5 "Confirmation: 3316105514" at bounding box center [829, 565] width 303 height 16
copy h5 "3316105514"
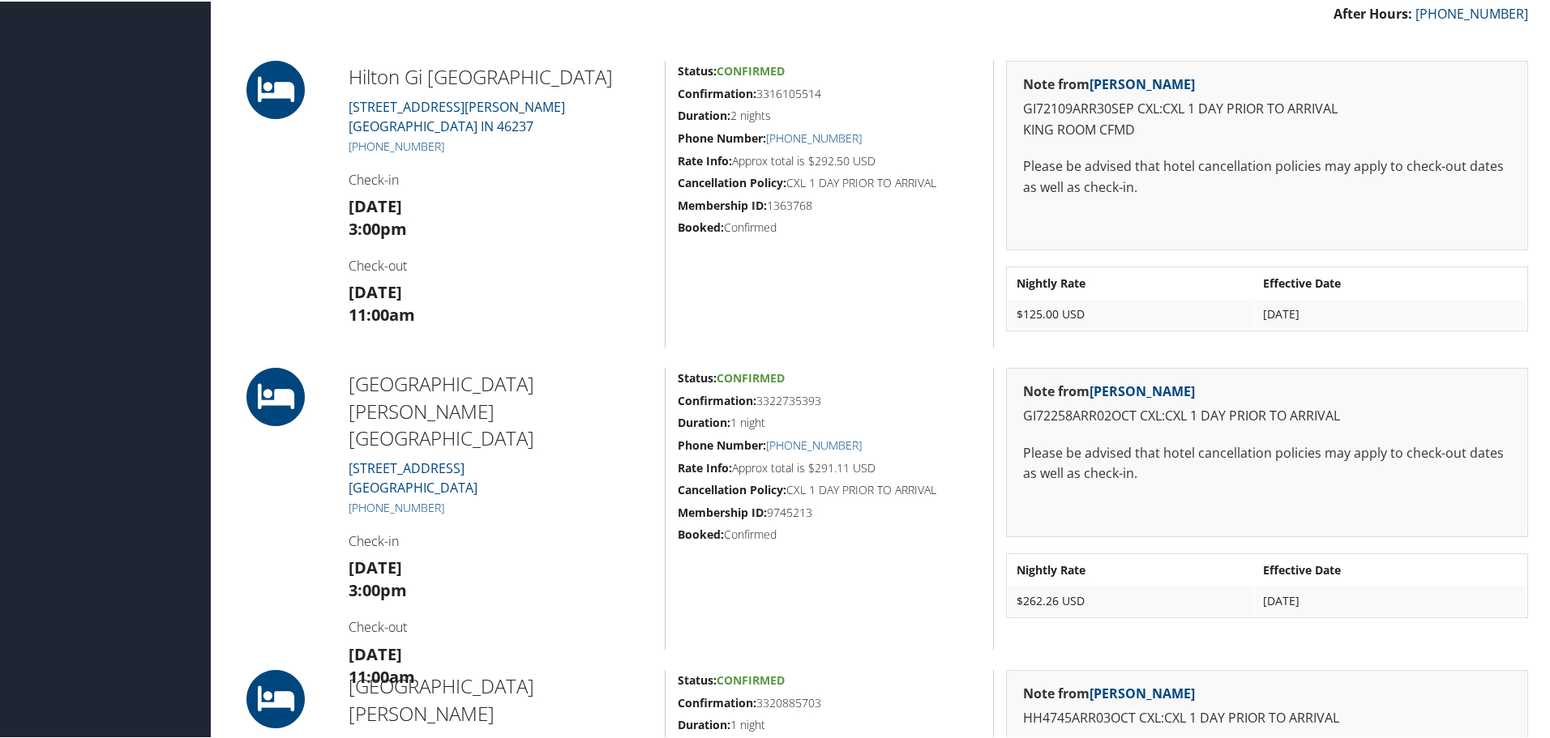
scroll to position [486, 0]
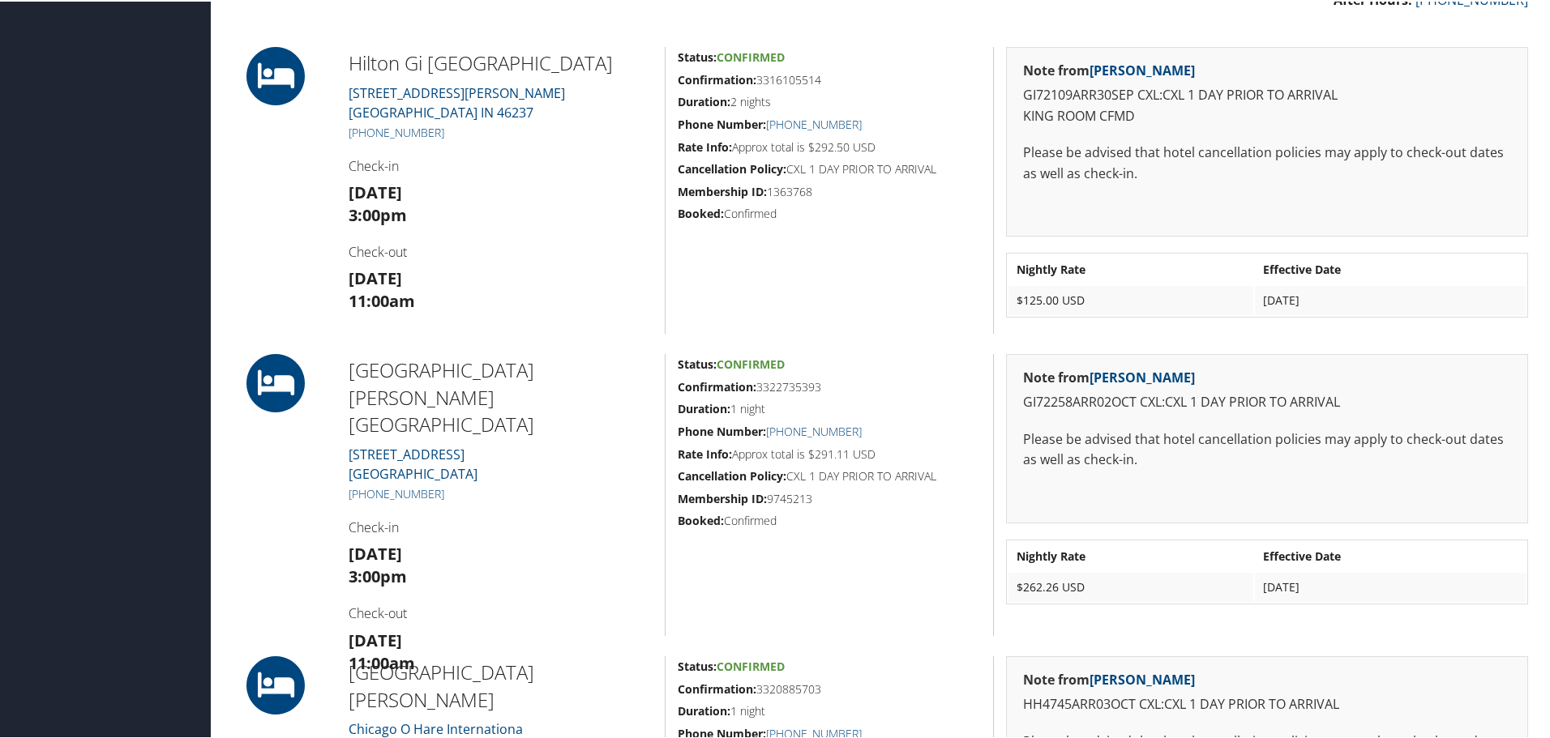
click at [800, 381] on h5 "Confirmation: 3322735393" at bounding box center [829, 386] width 303 height 16
click at [933, 376] on div "Status: Confirmed Confirmation: 3322735393 Duration: 1 night Phone Number: +1 (…" at bounding box center [829, 494] width 328 height 282
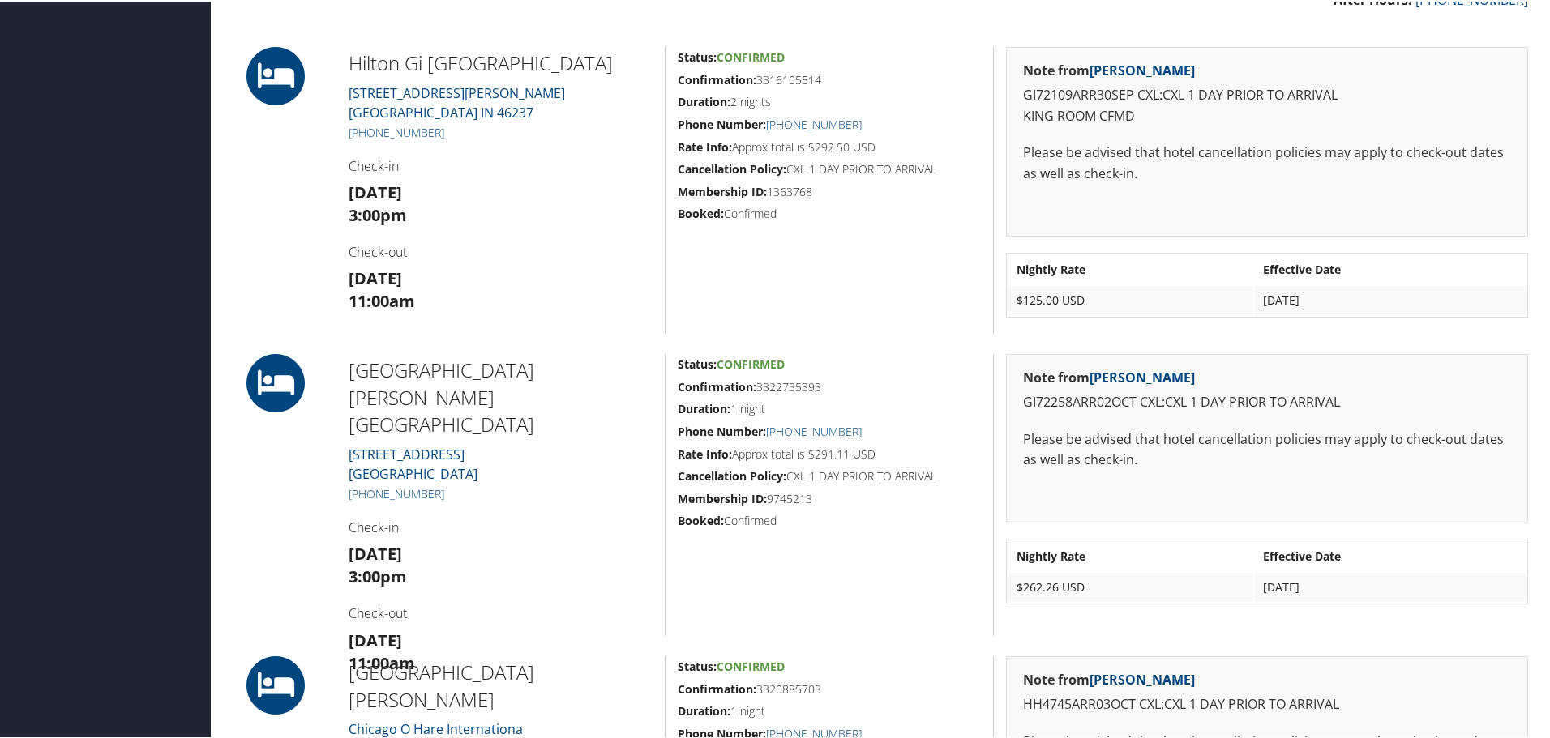
click at [798, 387] on h5 "Confirmation: 3322735393" at bounding box center [829, 386] width 303 height 16
copy h5 "3322735393"
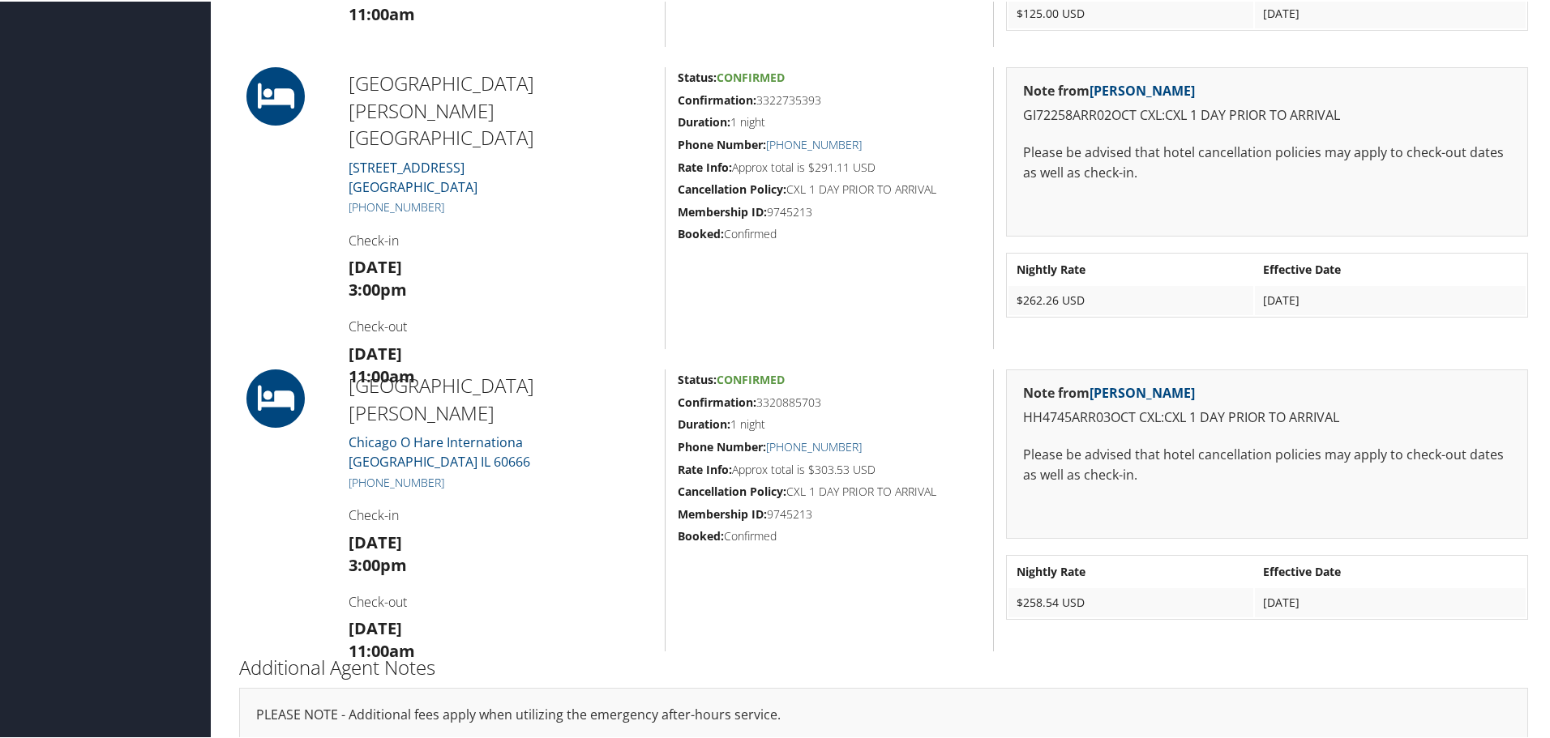
scroll to position [811, 0]
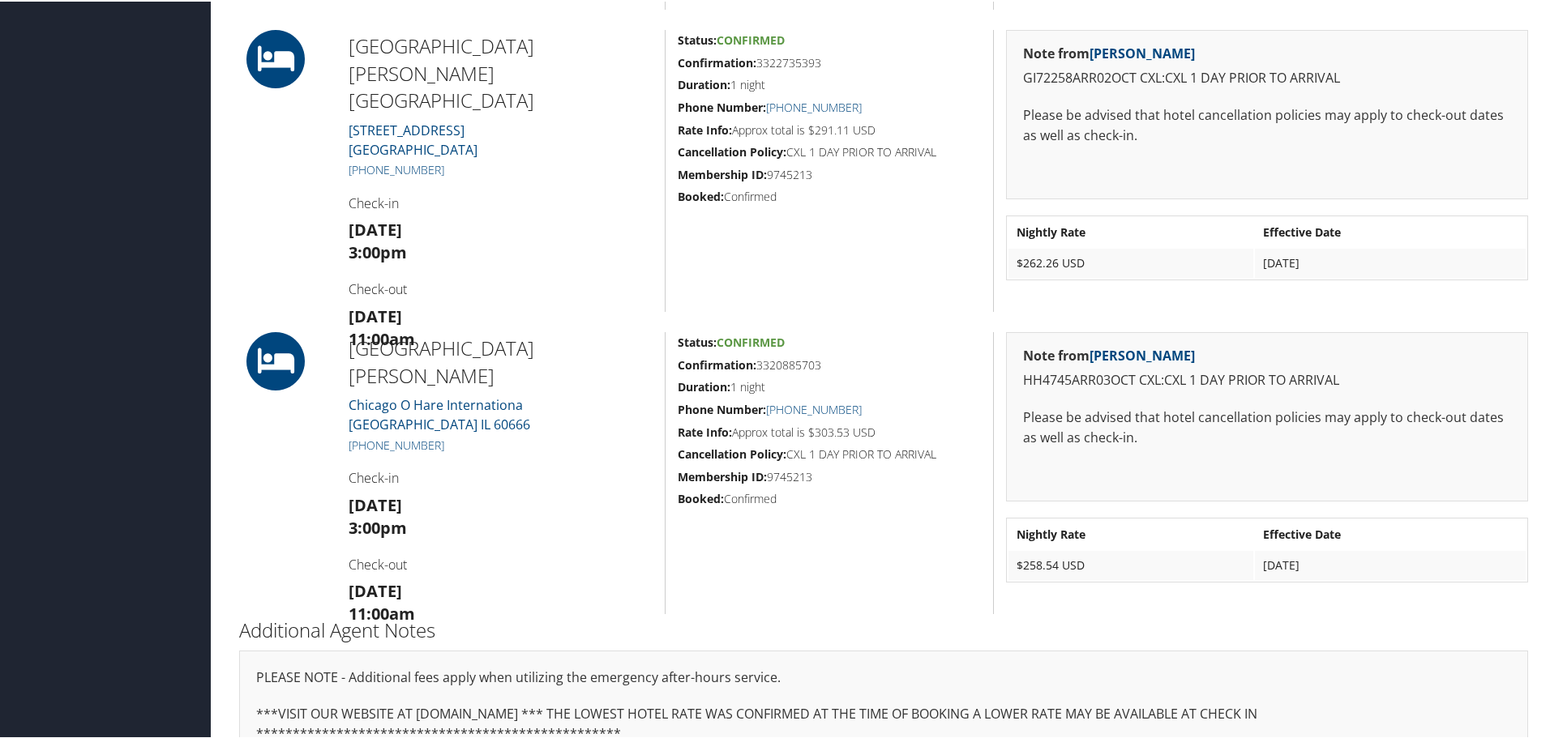
click at [783, 362] on h5 "Confirmation: 3320885703" at bounding box center [829, 364] width 303 height 16
copy h5 "3320885703"
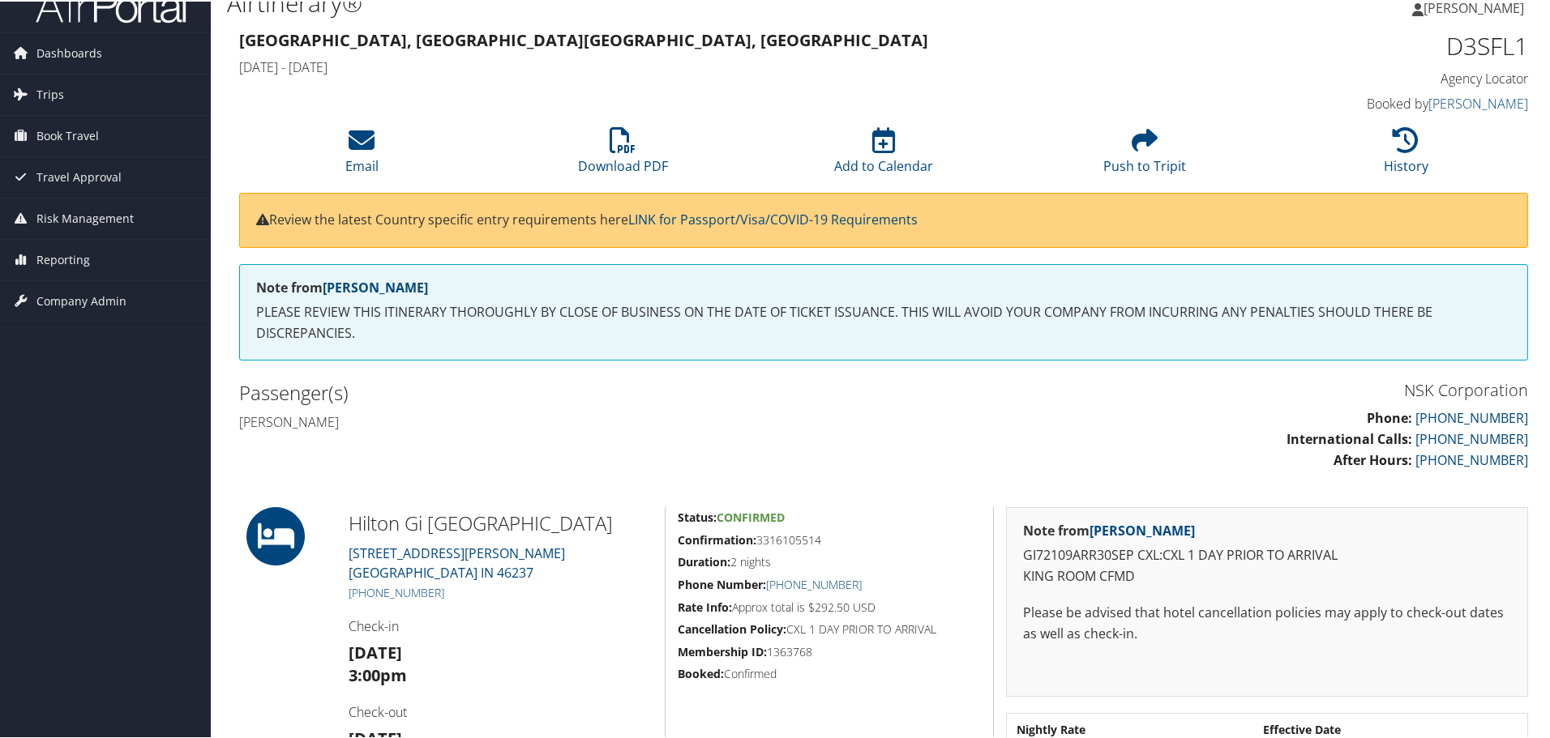
scroll to position [0, 0]
